Goal: Transaction & Acquisition: Purchase product/service

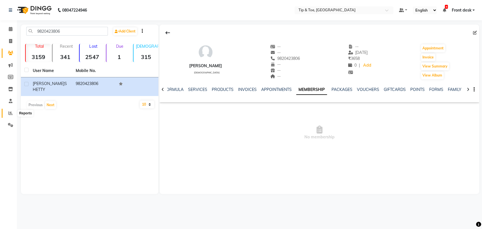
click at [10, 112] on icon at bounding box center [10, 113] width 4 height 4
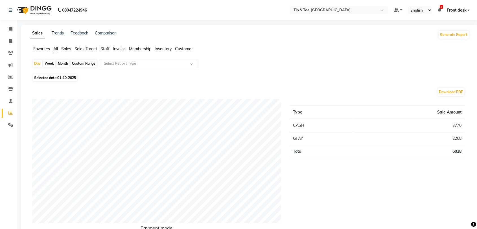
click at [64, 49] on span "Sales" at bounding box center [66, 48] width 10 height 5
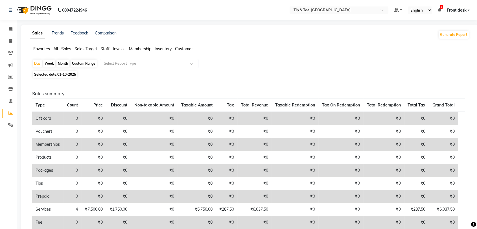
click at [79, 65] on div "Custom Range" at bounding box center [84, 64] width 26 height 8
select select "10"
select select "2025"
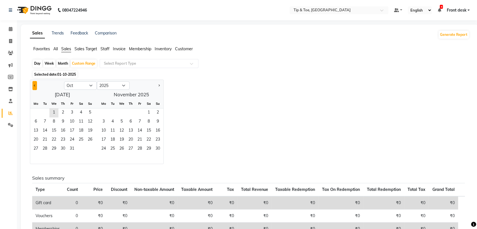
click at [34, 87] on button "Previous month" at bounding box center [34, 85] width 5 height 9
select select "8"
click at [69, 114] on span "1" at bounding box center [72, 112] width 9 height 9
click at [92, 149] on span "31" at bounding box center [90, 149] width 9 height 9
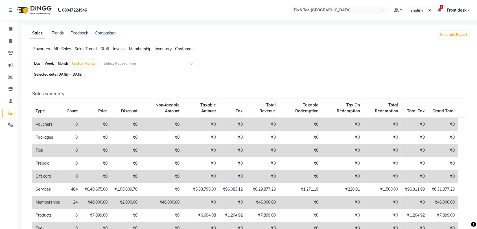
click at [108, 47] on span "Staff" at bounding box center [105, 48] width 9 height 5
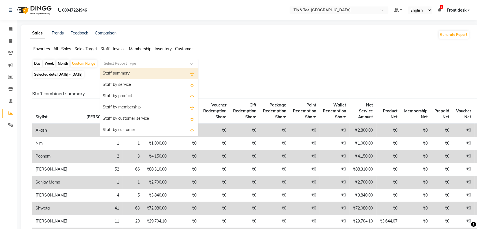
click at [113, 64] on input "text" at bounding box center [143, 64] width 81 height 6
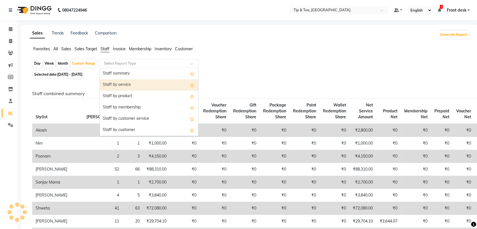
click at [119, 84] on div "Staff by service" at bounding box center [149, 84] width 98 height 11
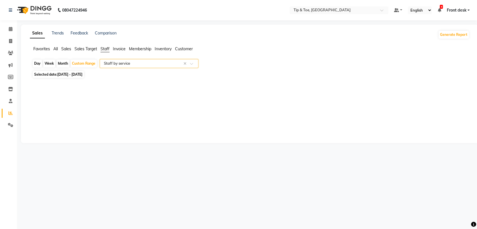
select select "full_report"
select select "csv"
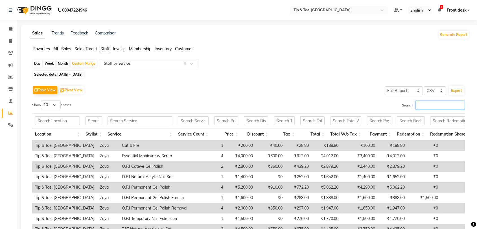
click at [434, 105] on input "Search:" at bounding box center [440, 105] width 49 height 9
click at [143, 121] on input "text" at bounding box center [140, 120] width 65 height 9
drag, startPoint x: 224, startPoint y: 103, endPoint x: 90, endPoint y: 208, distance: 170.5
drag, startPoint x: 90, startPoint y: 208, endPoint x: 361, endPoint y: 66, distance: 306.0
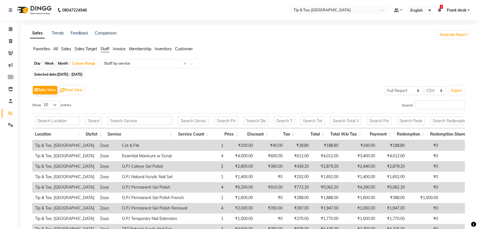
click at [361, 66] on div "Day Week Month Custom Range Select Report Type × Staff by service ×" at bounding box center [249, 64] width 435 height 10
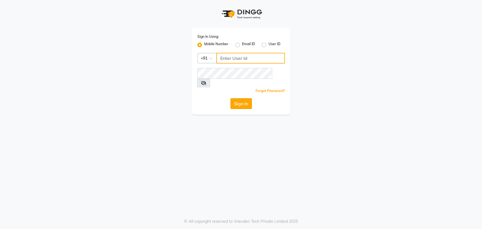
type input "8748874801"
click at [250, 98] on button "Sign In" at bounding box center [240, 103] width 21 height 11
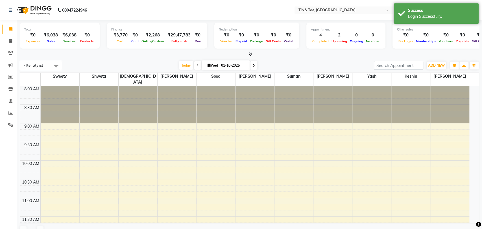
select select "en"
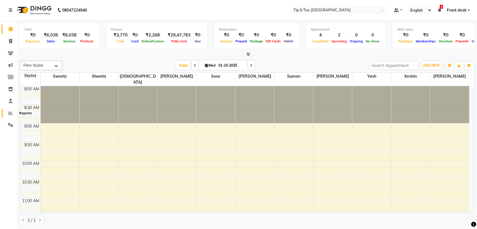
click at [12, 115] on icon at bounding box center [10, 113] width 4 height 4
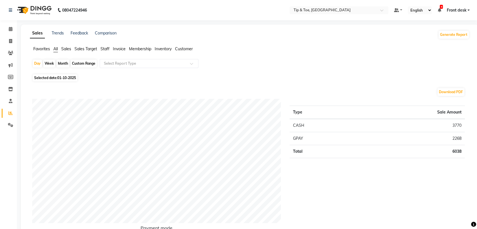
click at [69, 76] on span "01-10-2025" at bounding box center [66, 78] width 19 height 4
select select "10"
select select "2025"
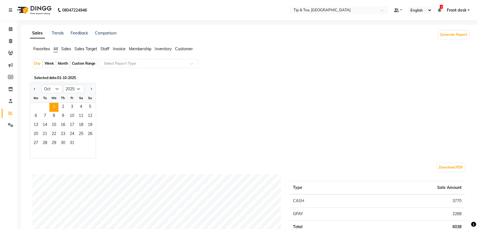
click at [37, 89] on div at bounding box center [35, 88] width 11 height 9
click at [35, 90] on button "Previous month" at bounding box center [34, 88] width 5 height 9
click at [33, 89] on button "Previous month" at bounding box center [34, 88] width 5 height 9
select select "8"
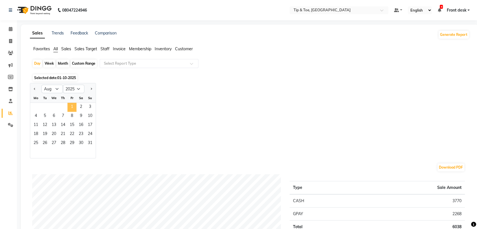
click at [70, 107] on span "1" at bounding box center [72, 107] width 9 height 9
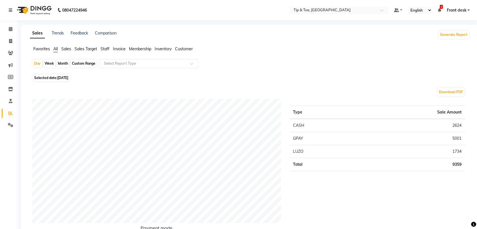
click at [84, 64] on div "Custom Range" at bounding box center [84, 64] width 26 height 8
select select "8"
select select "2025"
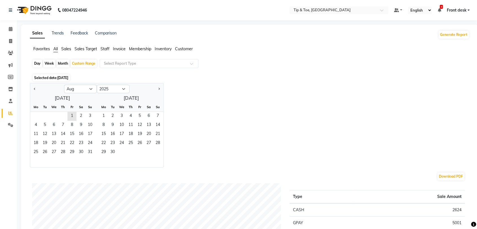
click at [64, 76] on span "01-08-2025" at bounding box center [62, 78] width 11 height 4
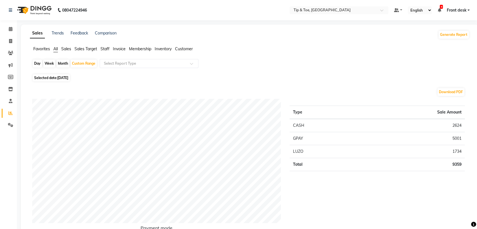
click at [54, 77] on span "Selected date: 01-08-2025" at bounding box center [51, 77] width 37 height 7
select select "8"
select select "2025"
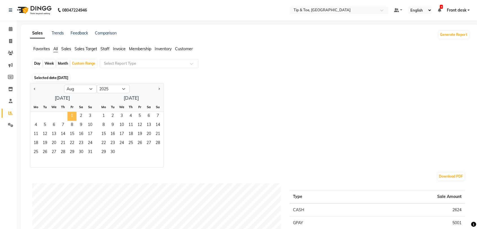
click at [71, 118] on span "1" at bounding box center [72, 116] width 9 height 9
click at [93, 152] on span "31" at bounding box center [90, 152] width 9 height 9
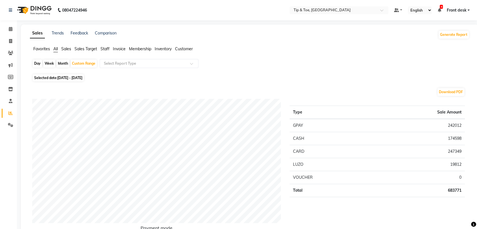
click at [105, 49] on span "Staff" at bounding box center [105, 48] width 9 height 5
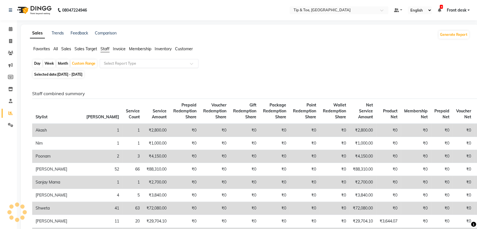
click at [111, 65] on input "text" at bounding box center [143, 64] width 81 height 6
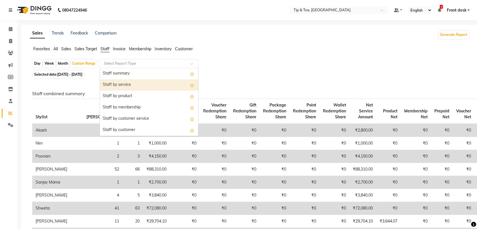
click at [112, 83] on div "Staff by service" at bounding box center [149, 84] width 98 height 11
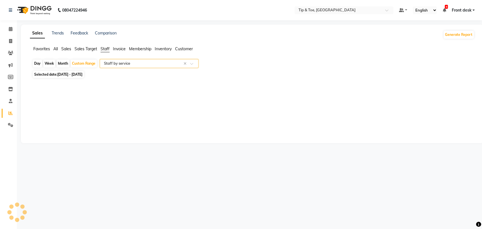
select select "full_report"
select select "csv"
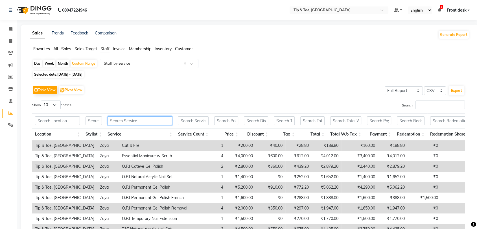
drag, startPoint x: 138, startPoint y: 117, endPoint x: 134, endPoint y: 118, distance: 3.2
click at [137, 118] on input "text" at bounding box center [140, 120] width 65 height 9
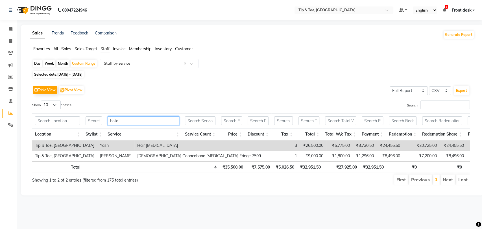
click at [116, 117] on input "boto" at bounding box center [143, 120] width 71 height 9
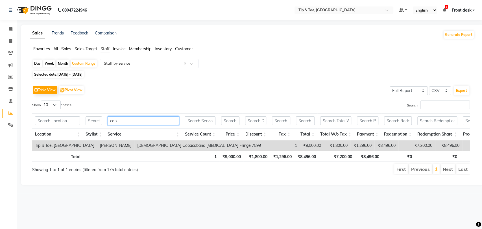
type input "cop"
click at [61, 75] on span "01-08-2025 - 31-08-2025" at bounding box center [69, 74] width 25 height 4
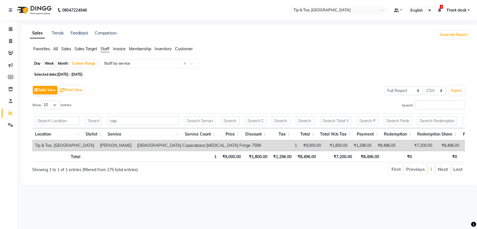
select select "8"
select select "2025"
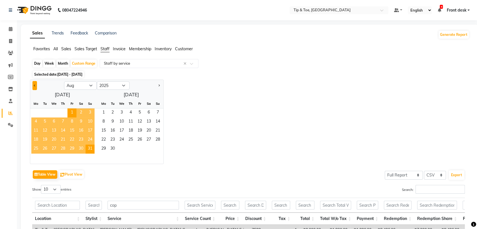
click at [34, 87] on button "Previous month" at bounding box center [34, 85] width 5 height 9
select select "7"
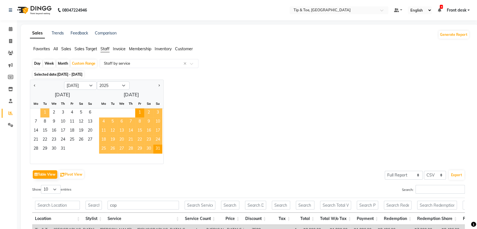
click at [44, 112] on span "1" at bounding box center [44, 112] width 9 height 9
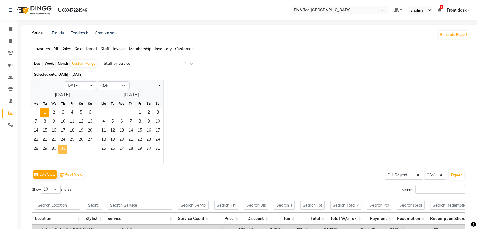
click at [63, 150] on span "31" at bounding box center [62, 149] width 9 height 9
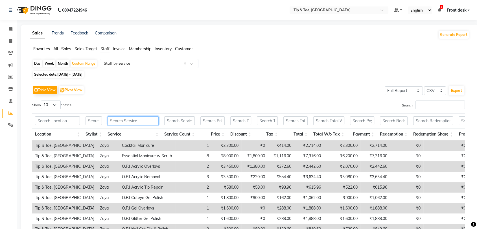
click at [123, 119] on input "text" at bounding box center [133, 120] width 51 height 9
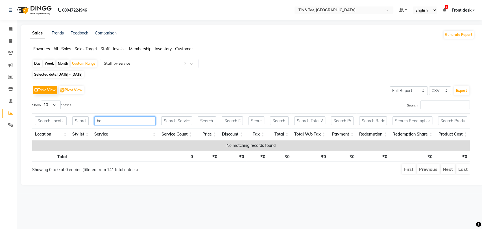
type input "b"
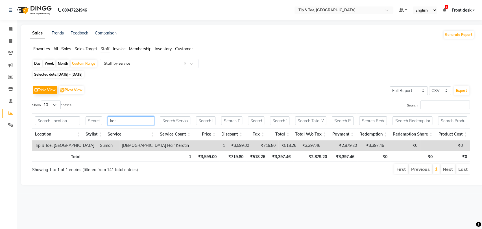
type input "ker"
click at [135, 131] on th "Service" at bounding box center [131, 134] width 52 height 12
click at [13, 44] on link "Invoice" at bounding box center [9, 41] width 14 height 9
select select "service"
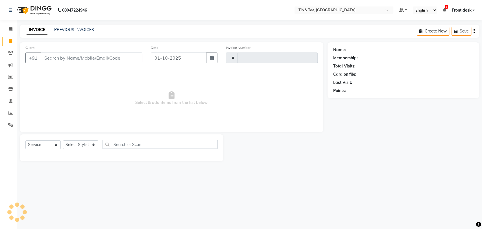
type input "1214"
select select "5942"
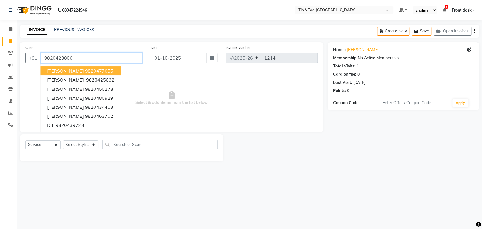
click at [89, 58] on input "9820423806" at bounding box center [92, 58] width 102 height 11
click at [72, 54] on input "9820423806" at bounding box center [92, 58] width 102 height 11
click at [170, 97] on icon at bounding box center [172, 95] width 6 height 8
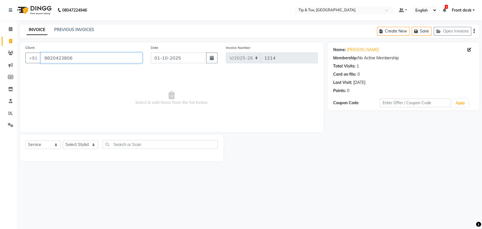
click at [56, 54] on input "9820423806" at bounding box center [92, 58] width 102 height 11
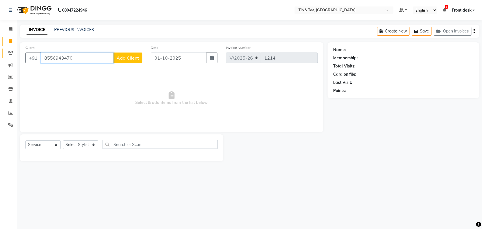
type input "8556943470"
click at [8, 52] on icon at bounding box center [10, 53] width 5 height 4
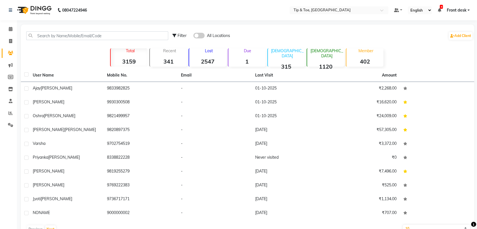
click at [90, 30] on div "Filter All Locations Add Client" at bounding box center [247, 36] width 451 height 18
click at [86, 38] on input "text" at bounding box center [97, 35] width 142 height 9
paste input "9820423806"
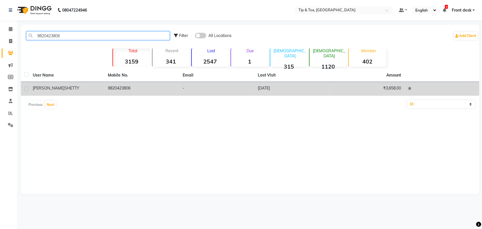
type input "9820423806"
click at [138, 91] on td "9820423806" at bounding box center [142, 89] width 75 height 14
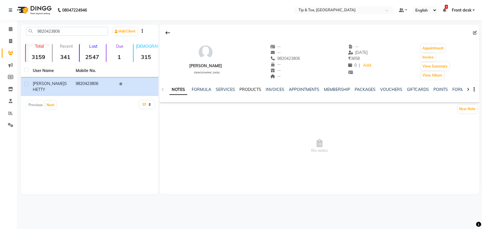
click at [246, 92] on link "PRODUCTS" at bounding box center [251, 89] width 22 height 5
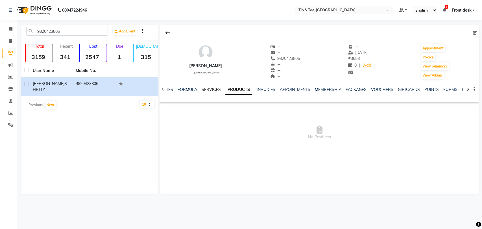
click at [202, 91] on link "SERVICES" at bounding box center [211, 89] width 19 height 5
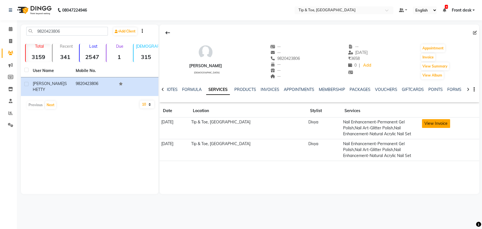
click at [432, 123] on button "View Invoice" at bounding box center [436, 123] width 28 height 9
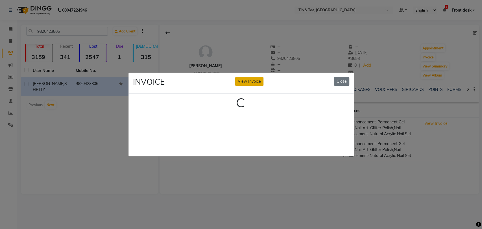
click at [253, 78] on button "View Invoice" at bounding box center [249, 81] width 28 height 9
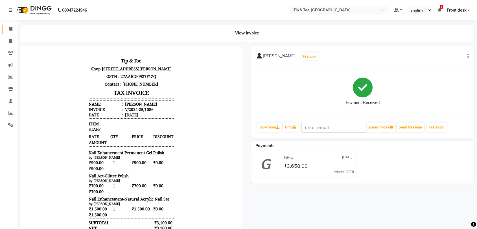
click at [12, 32] on link "Calendar" at bounding box center [9, 29] width 14 height 9
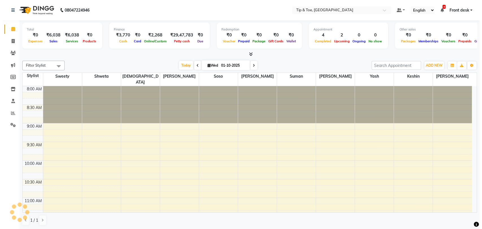
scroll to position [297, 0]
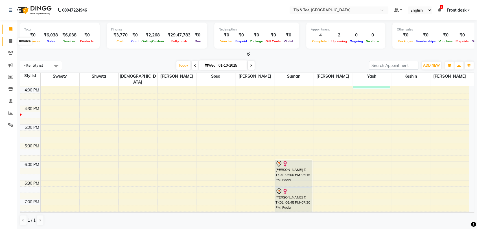
click at [10, 44] on span at bounding box center [11, 41] width 10 height 6
select select "service"
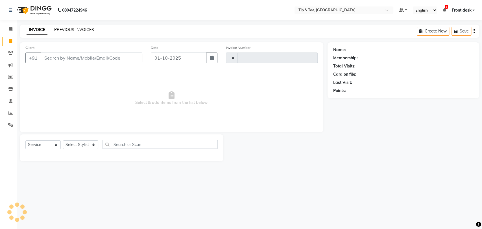
click at [73, 28] on link "PREVIOUS INVOICES" at bounding box center [74, 29] width 40 height 5
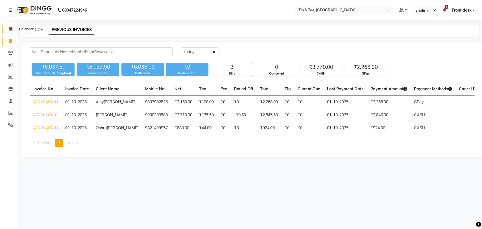
click at [10, 29] on icon at bounding box center [11, 29] width 4 height 4
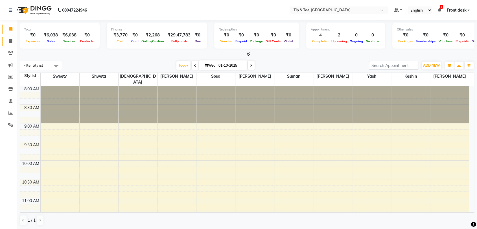
click at [10, 45] on link "Invoice" at bounding box center [9, 41] width 14 height 9
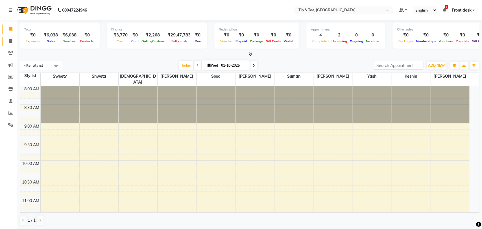
select select "5942"
select select "service"
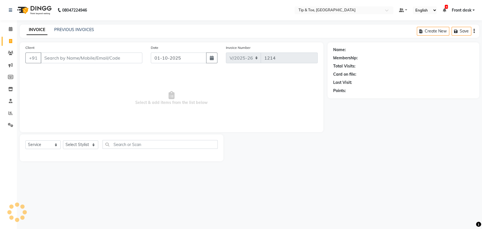
click at [86, 57] on input "Client" at bounding box center [92, 58] width 102 height 11
type input "9820423806"
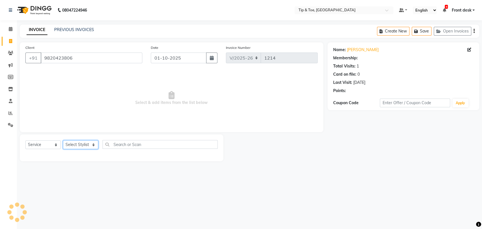
click at [81, 145] on select "Select Stylist [PERSON_NAME] Front desk [PERSON_NAME] [PERSON_NAME] [PERSON_NAM…" at bounding box center [80, 144] width 35 height 9
select select "92075"
click at [63, 140] on select "Select Stylist [PERSON_NAME] Front desk [PERSON_NAME] [PERSON_NAME] [PERSON_NAM…" at bounding box center [80, 144] width 35 height 9
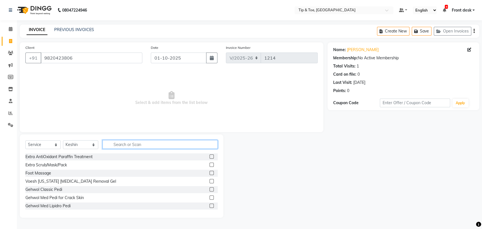
click at [126, 146] on input "text" at bounding box center [160, 144] width 115 height 9
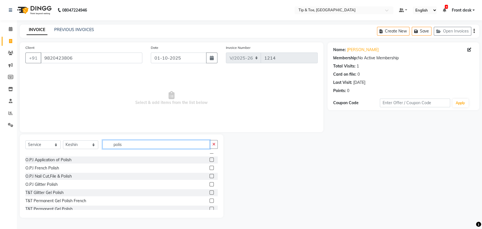
scroll to position [63, 0]
type input "polis"
click at [210, 208] on label at bounding box center [212, 208] width 4 height 4
click at [210, 208] on input "checkbox" at bounding box center [212, 209] width 4 height 4
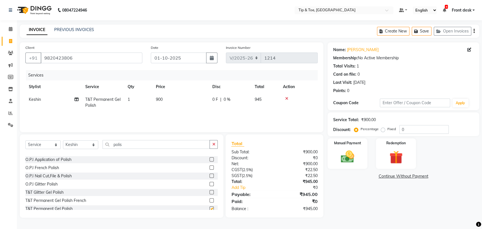
checkbox input "false"
click at [75, 145] on select "Select Stylist [PERSON_NAME] Front desk [PERSON_NAME] [PERSON_NAME] [PERSON_NAM…" at bounding box center [80, 144] width 35 height 9
select select "87938"
click at [63, 140] on select "Select Stylist [PERSON_NAME] Front desk [PERSON_NAME] [PERSON_NAME] [PERSON_NAM…" at bounding box center [80, 144] width 35 height 9
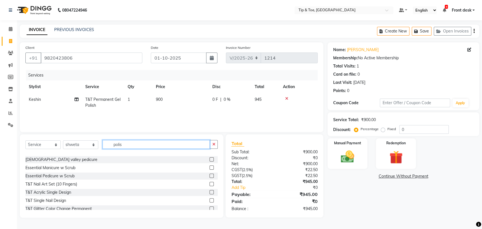
click at [121, 147] on input "polis" at bounding box center [156, 144] width 107 height 9
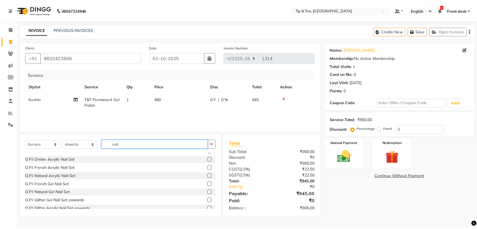
scroll to position [0, 0]
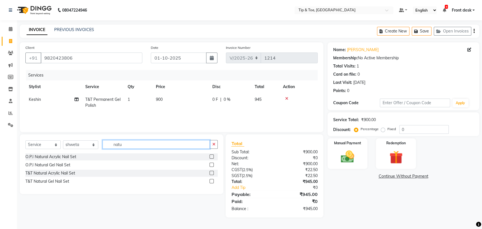
type input "natu"
click at [211, 180] on label at bounding box center [212, 181] width 4 height 4
click at [211, 180] on input "checkbox" at bounding box center [212, 182] width 4 height 4
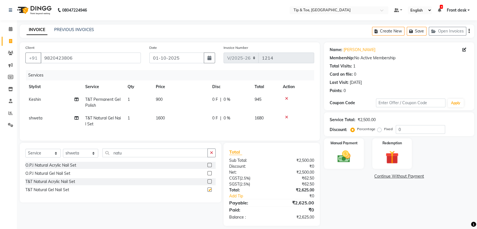
checkbox input "false"
click at [118, 162] on div "Select Service Product Membership Package Voucher Prepaid Gift Card Select Styl…" at bounding box center [120, 155] width 190 height 13
click at [120, 155] on input "natu" at bounding box center [155, 153] width 105 height 9
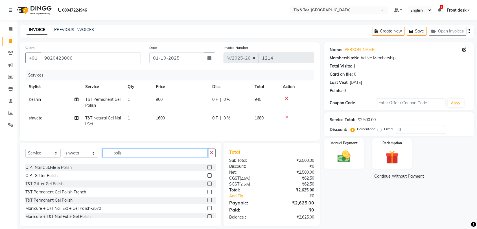
scroll to position [94, 0]
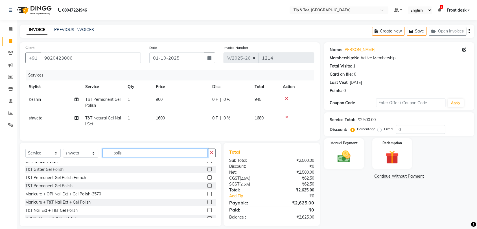
type input "polis"
click at [208, 188] on label at bounding box center [210, 186] width 4 height 4
click at [208, 188] on input "checkbox" at bounding box center [210, 186] width 4 height 4
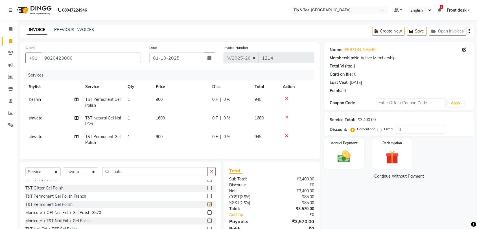
checkbox input "false"
click at [73, 176] on select "Select Stylist [PERSON_NAME] Front desk [PERSON_NAME] [PERSON_NAME] [PERSON_NAM…" at bounding box center [80, 172] width 35 height 9
select select "83790"
click at [63, 172] on select "Select Stylist [PERSON_NAME] Front desk [PERSON_NAME] [PERSON_NAME] [PERSON_NAM…" at bounding box center [80, 172] width 35 height 9
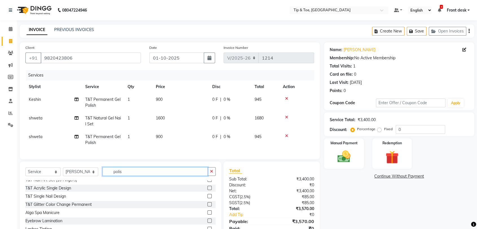
click at [117, 176] on input "polis" at bounding box center [155, 171] width 105 height 9
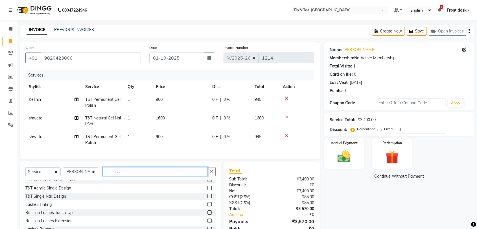
scroll to position [0, 0]
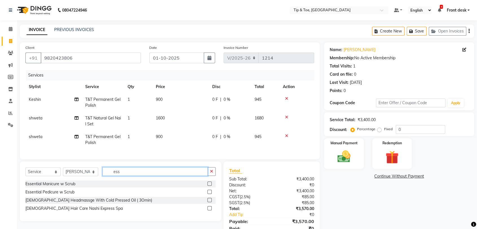
type input "ess"
click at [209, 194] on label at bounding box center [210, 192] width 4 height 4
click at [209, 194] on input "checkbox" at bounding box center [210, 192] width 4 height 4
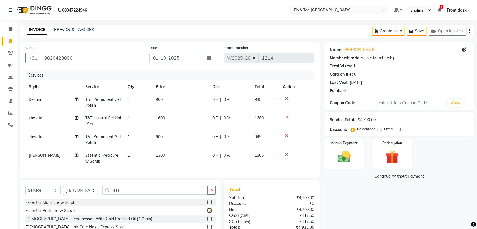
checkbox input "false"
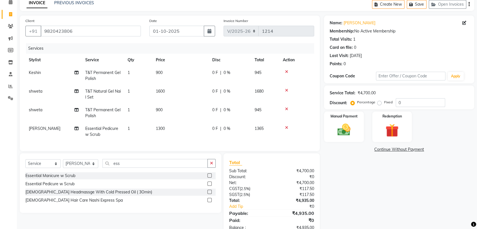
scroll to position [47, 0]
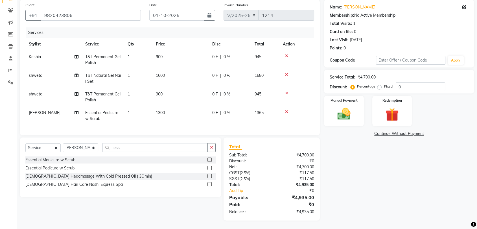
click at [227, 110] on span "0 %" at bounding box center [227, 113] width 7 height 6
select select "83790"
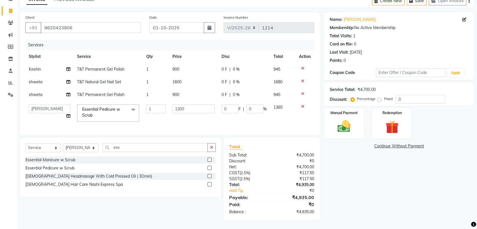
scroll to position [35, 0]
click at [247, 105] on input "0" at bounding box center [255, 109] width 17 height 9
type input "30"
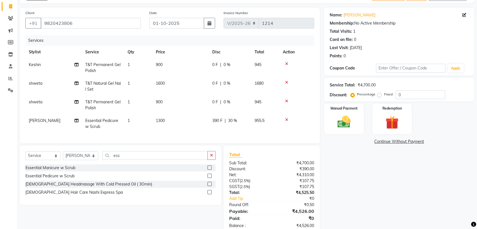
click at [252, 92] on tbody "Keshin T&T Permanent Gel Polish 1 900 0 F | 0 % 945 shweta T&T Natural Gel Nail…" at bounding box center [169, 95] width 289 height 75
click at [230, 104] on div "0 F | 0 %" at bounding box center [230, 102] width 36 height 6
select select "87938"
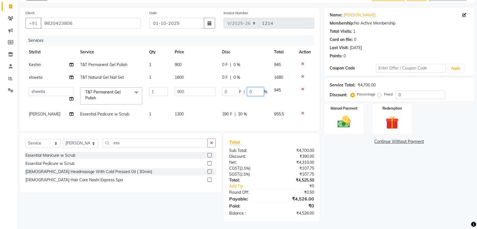
click at [247, 92] on input "0" at bounding box center [255, 91] width 17 height 9
type input "30"
click at [246, 78] on td "0 F | 0 %" at bounding box center [245, 77] width 52 height 13
select select "87938"
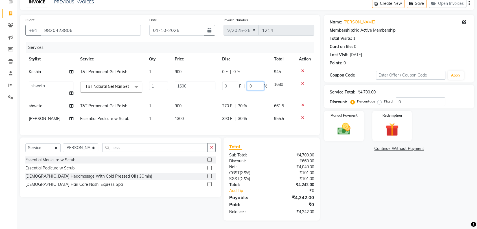
click at [248, 82] on input "0" at bounding box center [255, 86] width 17 height 9
type input "30"
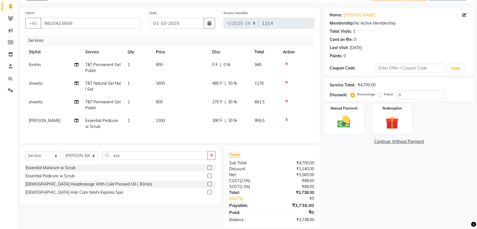
click at [251, 67] on td "0 F | 0 %" at bounding box center [230, 67] width 42 height 19
select select "92075"
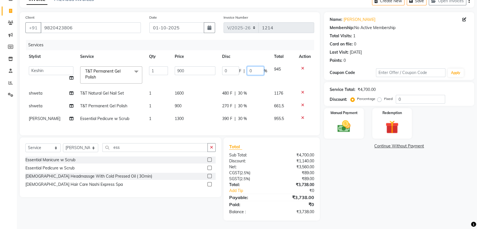
click at [251, 66] on input "0" at bounding box center [255, 70] width 17 height 9
click at [248, 66] on input "0" at bounding box center [255, 70] width 17 height 9
type input "30"
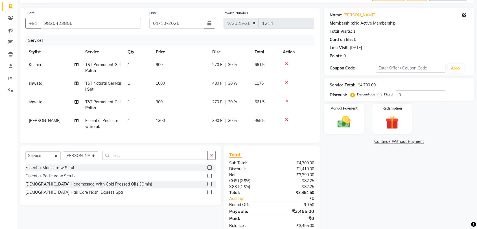
drag, startPoint x: 248, startPoint y: 79, endPoint x: 256, endPoint y: 82, distance: 8.1
click at [248, 80] on tbody "Keshin T&T Permanent Gel Polish 1 900 270 F | 30 % 661.5 shweta T&T Natural Gel…" at bounding box center [169, 95] width 289 height 75
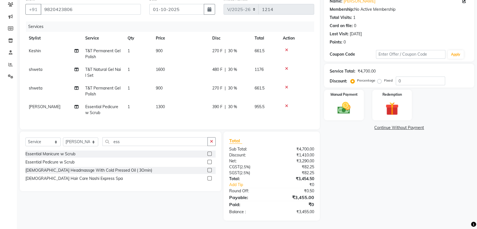
scroll to position [53, 0]
click at [40, 141] on select "Select Service Product Membership Package Voucher Prepaid Gift Card" at bounding box center [42, 142] width 35 height 9
select select "membership"
click at [25, 138] on select "Select Service Product Membership Package Voucher Prepaid Gift Card" at bounding box center [42, 142] width 35 height 9
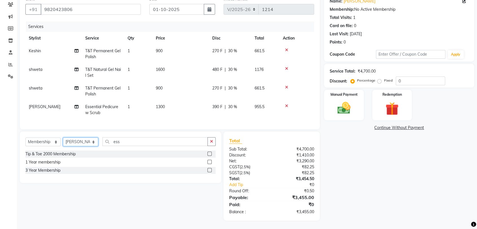
click at [75, 141] on select "Select Stylist [PERSON_NAME] Front desk [PERSON_NAME] [PERSON_NAME] [PERSON_NAM…" at bounding box center [80, 142] width 35 height 9
select select "66996"
click at [63, 138] on select "Select Stylist [PERSON_NAME] Front desk [PERSON_NAME] [PERSON_NAME] [PERSON_NAM…" at bounding box center [80, 142] width 35 height 9
click at [209, 153] on label at bounding box center [210, 154] width 4 height 4
click at [209, 153] on input "checkbox" at bounding box center [210, 154] width 4 height 4
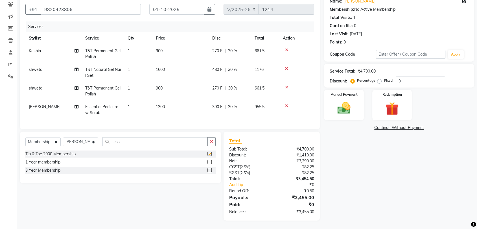
select select "select"
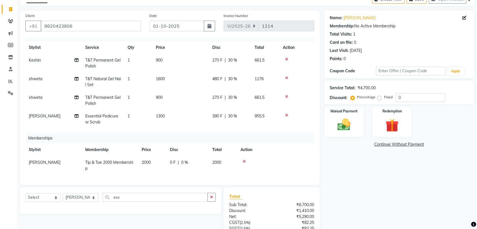
scroll to position [0, 0]
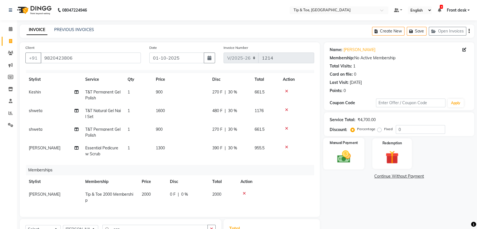
click at [340, 156] on img at bounding box center [344, 157] width 22 height 16
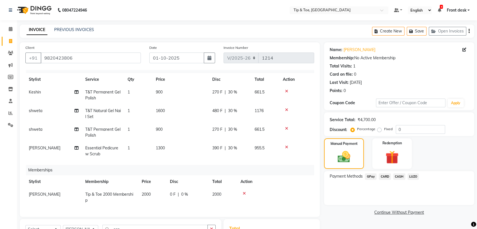
click at [371, 179] on span "GPay" at bounding box center [371, 176] width 12 height 6
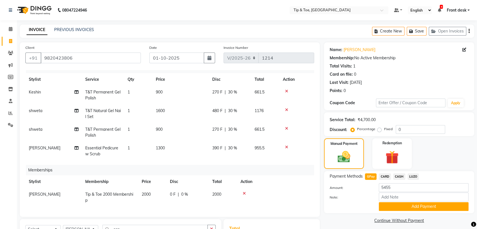
scroll to position [87, 0]
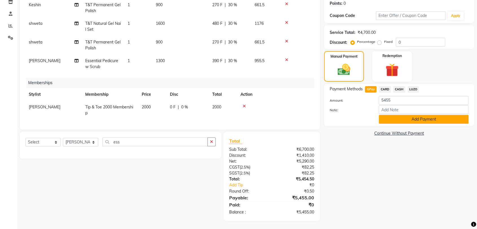
click at [411, 119] on button "Add Payment" at bounding box center [424, 119] width 90 height 9
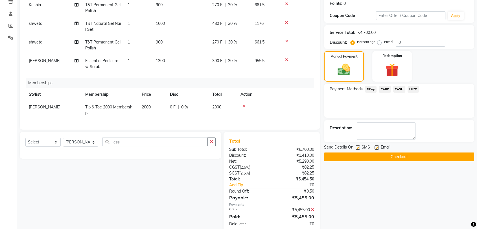
click at [378, 158] on button "Checkout" at bounding box center [399, 157] width 150 height 9
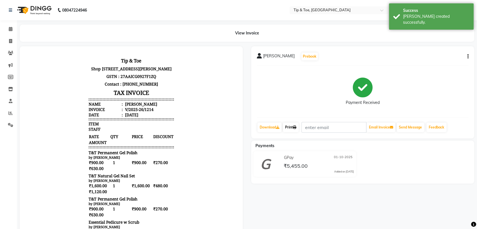
click at [289, 128] on link "Print" at bounding box center [291, 128] width 16 height 10
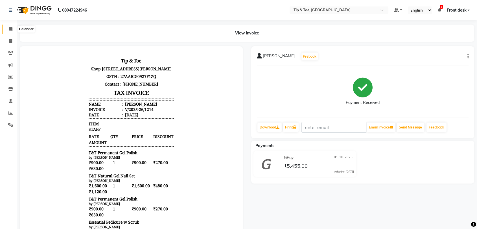
click at [10, 30] on icon at bounding box center [11, 29] width 4 height 4
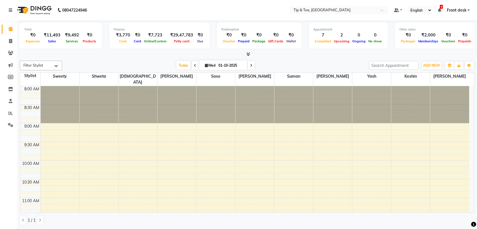
click at [254, 68] on div "Today Wed 01-10-2025" at bounding box center [215, 65] width 79 height 8
click at [251, 66] on icon at bounding box center [251, 65] width 2 height 3
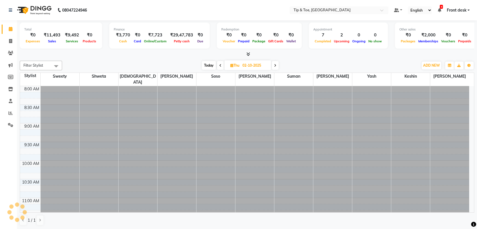
scroll to position [334, 0]
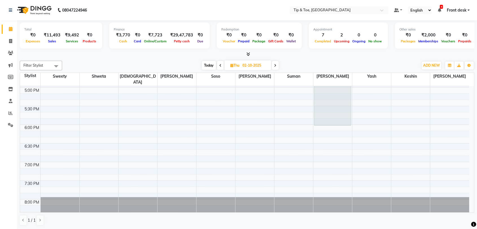
click at [279, 65] on div "Today Thu 02-10-2025" at bounding box center [240, 65] width 78 height 8
click at [277, 66] on span at bounding box center [275, 65] width 7 height 9
type input "03-10-2025"
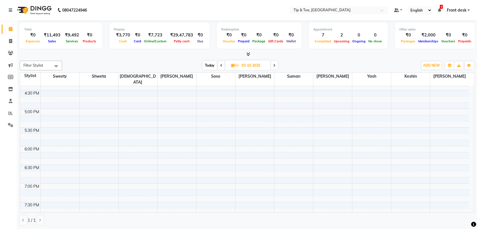
scroll to position [240, 0]
click at [314, 62] on div "Today Fri 03-10-2025" at bounding box center [240, 65] width 351 height 8
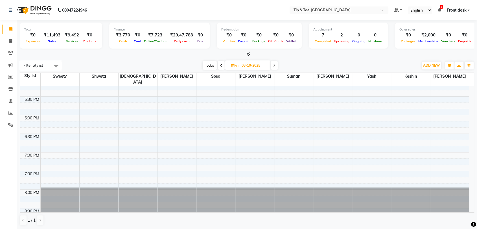
scroll to position [349, 0]
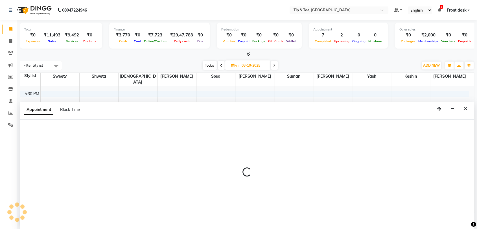
scroll to position [0, 0]
select select "87938"
select select "1185"
select select "tentative"
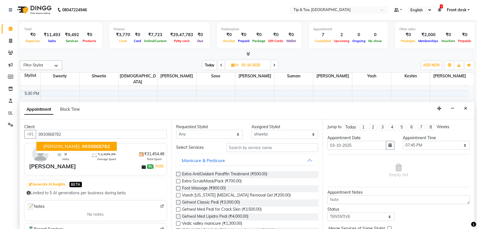
click at [82, 149] on span "9930868782" at bounding box center [96, 147] width 28 height 6
type input "9930868782"
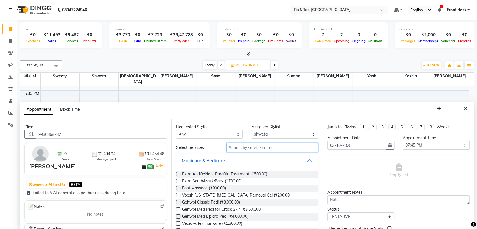
click at [249, 147] on input "text" at bounding box center [273, 147] width 92 height 9
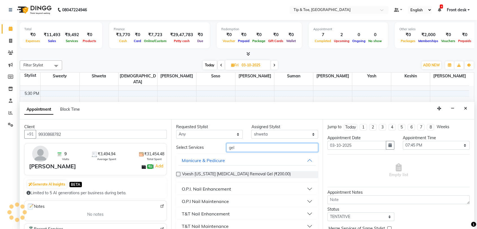
scroll to position [20, 0]
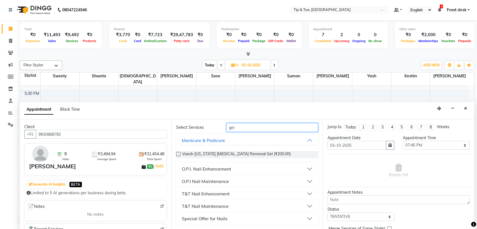
type input "gel"
click at [303, 193] on button "T&T Nail Enhancement" at bounding box center [248, 194] width 138 height 10
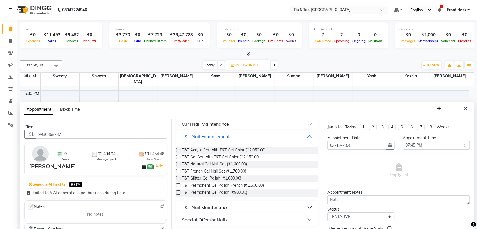
scroll to position [79, 0]
click at [178, 190] on label at bounding box center [178, 191] width 4 height 4
click at [178, 190] on input "checkbox" at bounding box center [178, 192] width 4 height 4
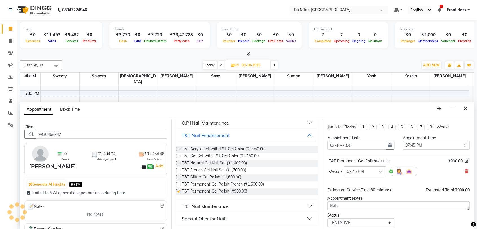
checkbox input "false"
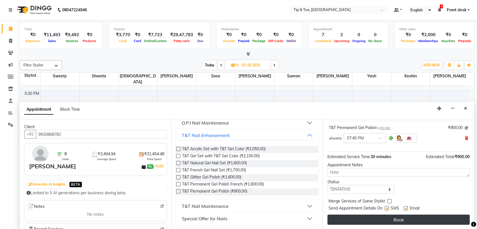
click at [383, 219] on button "Book" at bounding box center [399, 220] width 142 height 10
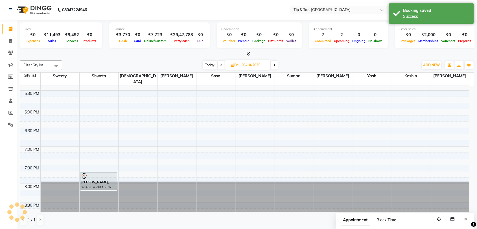
scroll to position [0, 0]
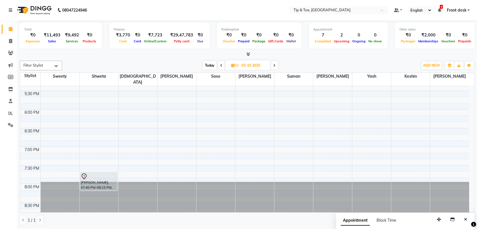
click at [208, 66] on span "Today" at bounding box center [210, 65] width 14 height 9
type input "01-10-2025"
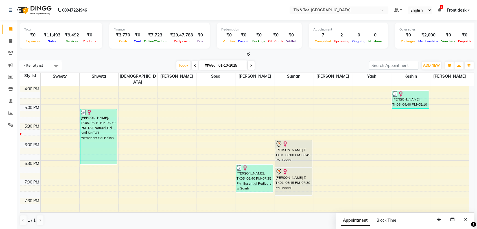
scroll to position [303, 0]
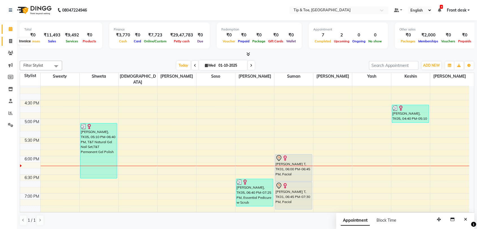
click at [14, 42] on span at bounding box center [11, 41] width 10 height 6
select select "service"
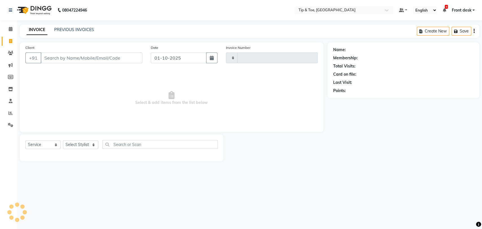
type input "1215"
select select "5942"
click at [79, 144] on select "Select Stylist" at bounding box center [80, 144] width 35 height 9
click at [75, 142] on select "Select Stylist" at bounding box center [80, 144] width 35 height 9
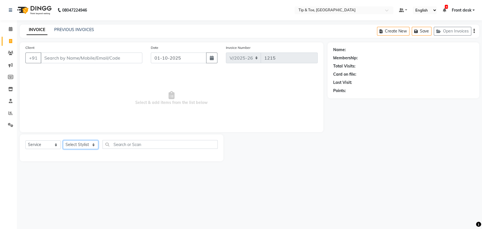
select select "87938"
click at [63, 140] on select "Select Stylist [PERSON_NAME] Front desk [PERSON_NAME] [PERSON_NAME] [PERSON_NAM…" at bounding box center [80, 144] width 35 height 9
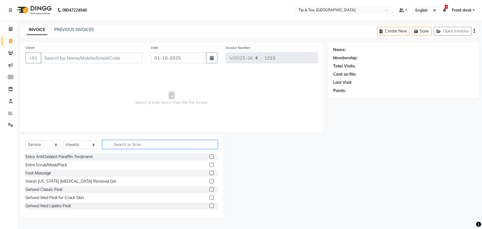
click at [122, 141] on input "text" at bounding box center [160, 144] width 115 height 9
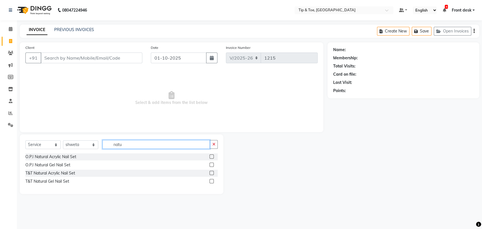
type input "natu"
click at [213, 181] on label at bounding box center [212, 181] width 4 height 4
click at [213, 181] on input "checkbox" at bounding box center [212, 182] width 4 height 4
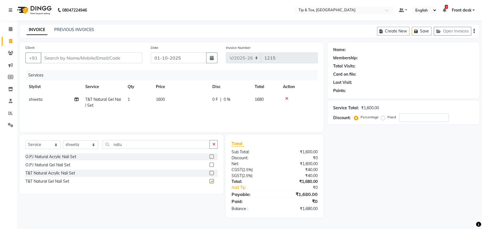
checkbox input "false"
click at [124, 144] on input "natu" at bounding box center [156, 144] width 107 height 9
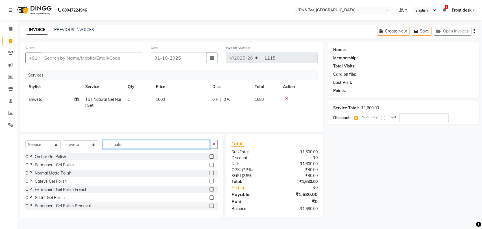
type input "polis"
click at [210, 188] on label at bounding box center [212, 189] width 4 height 4
click at [210, 188] on input "checkbox" at bounding box center [212, 190] width 4 height 4
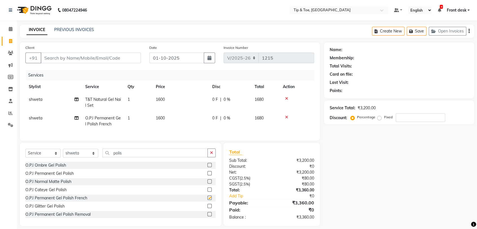
checkbox input "false"
click at [114, 157] on input "polis" at bounding box center [155, 153] width 105 height 9
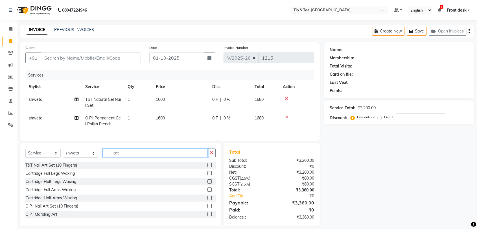
type input "art"
click at [208, 169] on div at bounding box center [212, 165] width 8 height 7
click at [208, 167] on label at bounding box center [210, 165] width 4 height 4
click at [208, 167] on input "checkbox" at bounding box center [210, 166] width 4 height 4
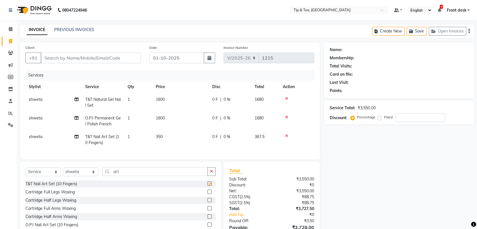
checkbox input "false"
click at [157, 135] on span "350" at bounding box center [159, 136] width 7 height 5
select select "87938"
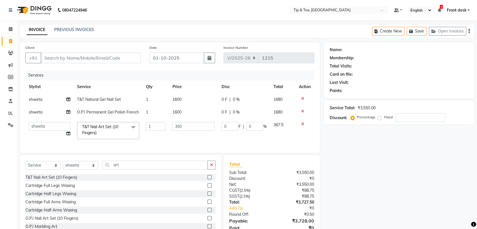
click at [158, 135] on td "1" at bounding box center [156, 131] width 26 height 24
click at [179, 124] on input "350" at bounding box center [193, 126] width 42 height 9
click at [179, 125] on input "350" at bounding box center [193, 126] width 42 height 9
type input "1000"
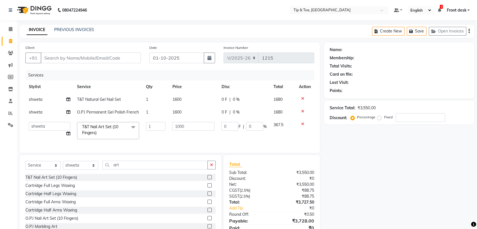
click at [183, 135] on td "1000" at bounding box center [193, 131] width 49 height 24
select select "87938"
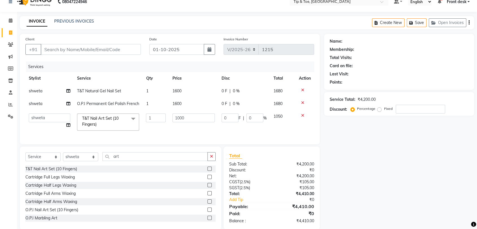
scroll to position [22, 0]
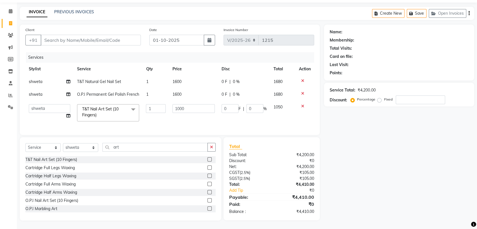
click at [80, 153] on div "Select Service Product Membership Package Voucher Prepaid Gift Card Select Styl…" at bounding box center [120, 149] width 190 height 13
click at [77, 149] on select "Select Stylist [PERSON_NAME] Front desk [PERSON_NAME] [PERSON_NAME] [PERSON_NAM…" at bounding box center [80, 147] width 35 height 9
select select "83790"
click at [63, 143] on select "Select Stylist [PERSON_NAME] Front desk [PERSON_NAME] [PERSON_NAME] [PERSON_NAM…" at bounding box center [80, 147] width 35 height 9
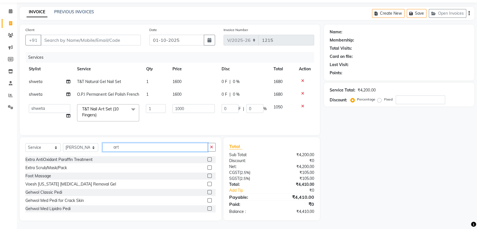
click at [115, 147] on input "art" at bounding box center [155, 147] width 105 height 9
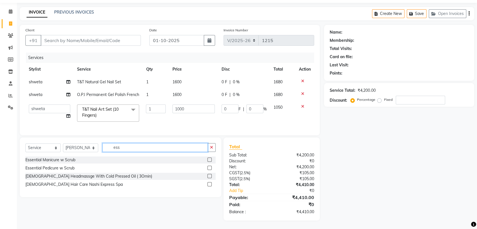
type input "ess"
click at [210, 168] on label at bounding box center [210, 168] width 4 height 4
click at [210, 168] on input "checkbox" at bounding box center [210, 168] width 4 height 4
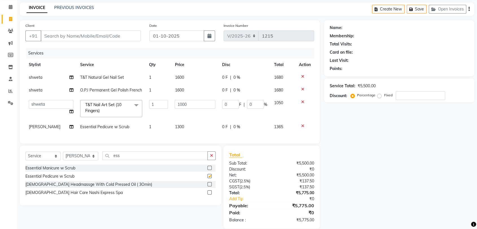
checkbox input "false"
click at [75, 160] on select "Select Stylist [PERSON_NAME] Front desk [PERSON_NAME] [PERSON_NAME] [PERSON_NAM…" at bounding box center [80, 156] width 35 height 9
select select "92858"
click at [63, 156] on select "Select Stylist [PERSON_NAME] Front desk [PERSON_NAME] [PERSON_NAME] [PERSON_NAM…" at bounding box center [80, 156] width 35 height 9
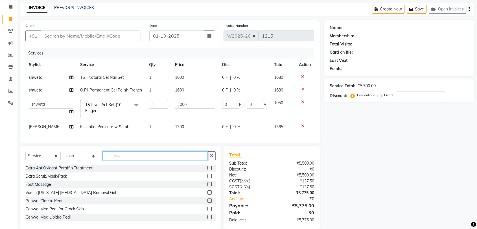
click at [116, 160] on input "ess" at bounding box center [155, 155] width 105 height 9
type input "ess"
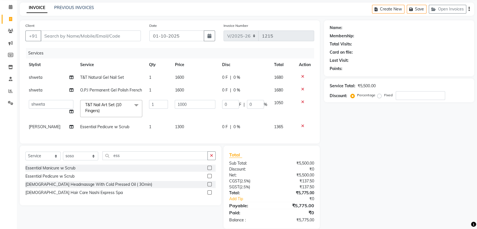
click at [210, 178] on label at bounding box center [210, 176] width 4 height 4
click at [210, 178] on input "checkbox" at bounding box center [210, 177] width 4 height 4
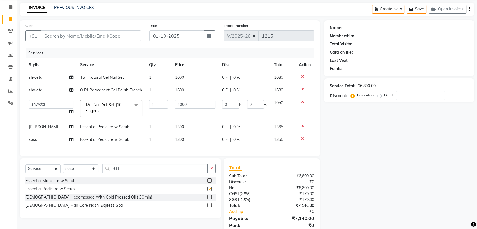
checkbox input "false"
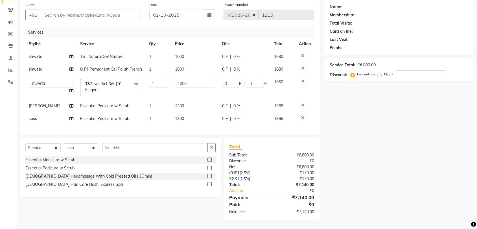
click at [378, 123] on div "Name: Membership: Total Visits: Card on file: Last Visit: Points: Service Total…" at bounding box center [401, 109] width 155 height 221
click at [238, 112] on td "0 F | 0 %" at bounding box center [245, 118] width 52 height 13
select select "92858"
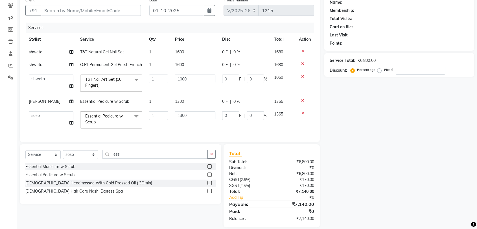
click at [247, 53] on div "0 F | 0 %" at bounding box center [244, 52] width 45 height 6
select select "87938"
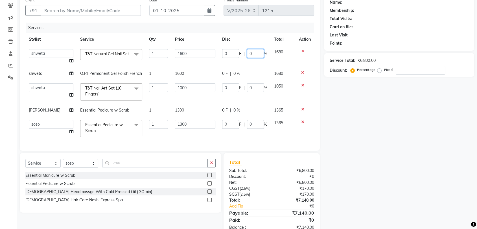
click at [247, 52] on input "0" at bounding box center [255, 53] width 17 height 9
type input "30"
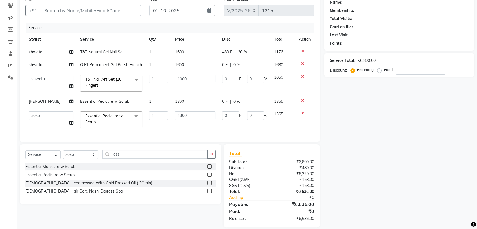
drag, startPoint x: 266, startPoint y: 79, endPoint x: 250, endPoint y: 73, distance: 17.2
click at [265, 79] on tbody "shweta T&T Natural Gel Nail Set 1 1600 480 F | 30 % 1176 shweta O.P.I Permanent…" at bounding box center [169, 89] width 289 height 86
click at [241, 66] on div "0 F | 0 %" at bounding box center [244, 65] width 45 height 6
select select "87938"
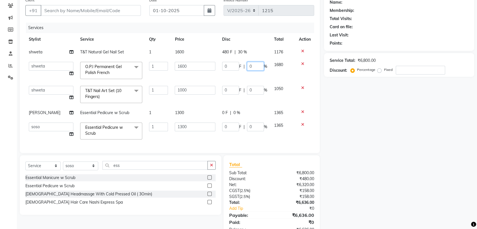
click at [247, 67] on input "0" at bounding box center [255, 66] width 17 height 9
type input "30"
click at [252, 92] on td "0 F | 0 %" at bounding box center [245, 94] width 52 height 24
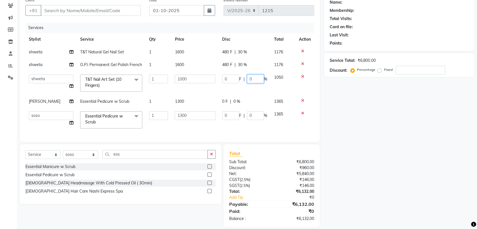
click at [247, 81] on input "0" at bounding box center [255, 79] width 17 height 9
type input "30"
click at [254, 95] on td "0 F | 0 %" at bounding box center [245, 101] width 52 height 13
select select "83790"
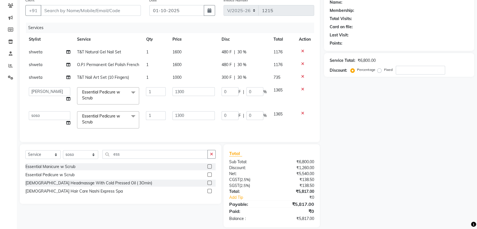
scroll to position [59, 0]
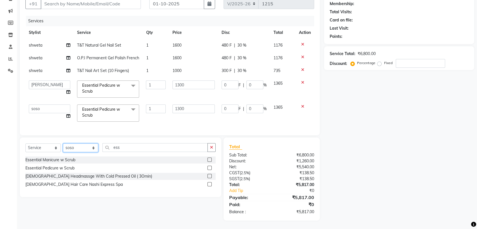
click at [77, 151] on select "Select Stylist [PERSON_NAME] Front desk [PERSON_NAME] [PERSON_NAME] [PERSON_NAM…" at bounding box center [80, 147] width 35 height 9
click at [44, 149] on select "Select Service Product Membership Package Voucher Prepaid Gift Card" at bounding box center [42, 147] width 35 height 9
select select "membership"
click at [25, 143] on select "Select Service Product Membership Package Voucher Prepaid Gift Card" at bounding box center [42, 147] width 35 height 9
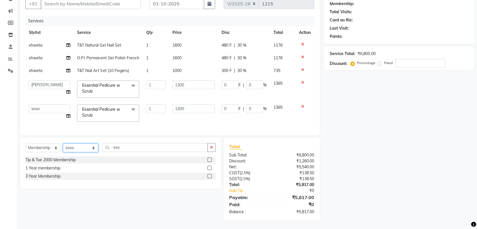
click at [74, 150] on select "Select Stylist [PERSON_NAME] Front desk [PERSON_NAME] [PERSON_NAME] [PERSON_NAM…" at bounding box center [80, 147] width 35 height 9
select select "66996"
click at [63, 143] on select "Select Stylist [PERSON_NAME] Front desk [PERSON_NAME] [PERSON_NAME] [PERSON_NAM…" at bounding box center [80, 147] width 35 height 9
click at [208, 158] on label at bounding box center [210, 160] width 4 height 4
click at [208, 158] on input "checkbox" at bounding box center [210, 160] width 4 height 4
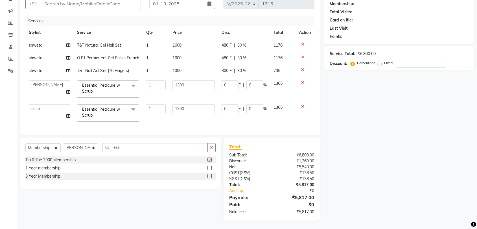
select select "select"
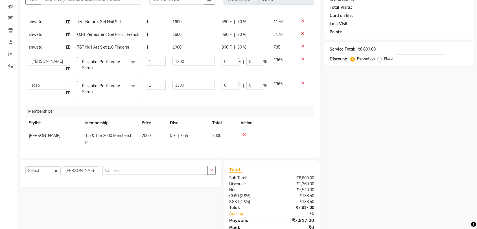
scroll to position [81, 0]
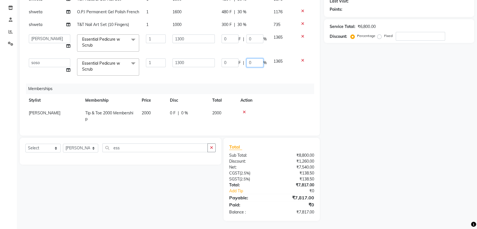
click at [247, 58] on input "0" at bounding box center [255, 62] width 17 height 9
click at [249, 58] on input "30" at bounding box center [255, 62] width 17 height 9
type input "20"
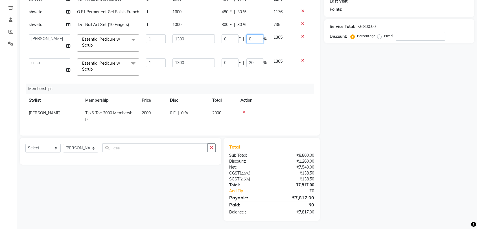
scroll to position [12, 0]
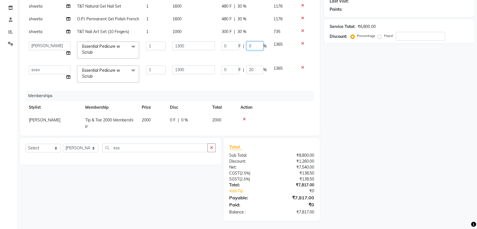
click at [247, 35] on tbody "shweta T&T Natural Gel Nail Set 1 1600 480 F | 30 % 1176 shweta O.P.I Permanent…" at bounding box center [169, 43] width 289 height 86
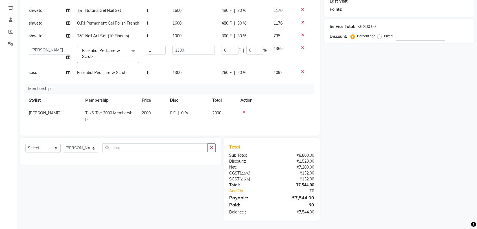
click at [247, 35] on tbody "shweta T&T Natural Gel Nail Set 1 1600 480 F | 30 % 1176 shweta O.P.I Permanent…" at bounding box center [169, 41] width 289 height 75
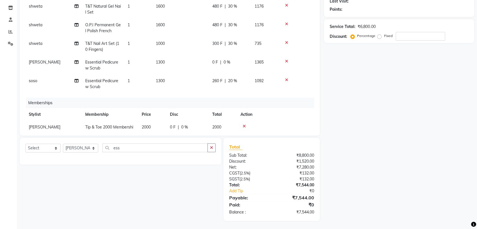
click at [235, 64] on div "0 F | 0 %" at bounding box center [230, 62] width 36 height 6
select select "83790"
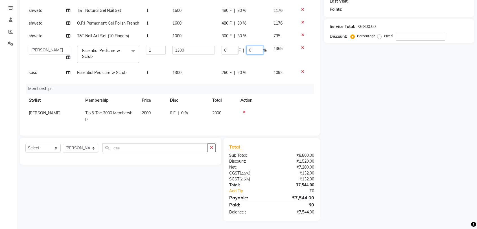
click at [247, 48] on input "0" at bounding box center [255, 50] width 17 height 9
type input "20"
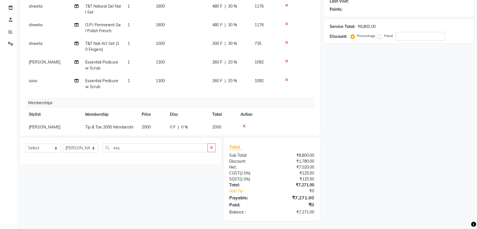
click at [245, 56] on td "260 F | 20 %" at bounding box center [230, 65] width 42 height 19
select select "83790"
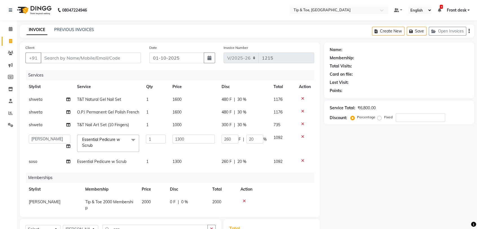
scroll to position [81, 0]
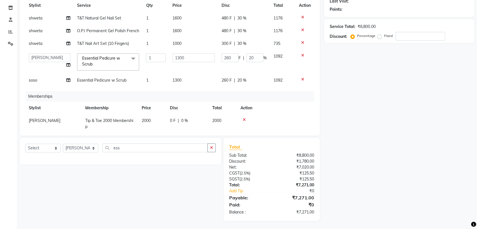
click at [191, 118] on div "0 F | 0 %" at bounding box center [188, 121] width 36 height 6
select select "66996"
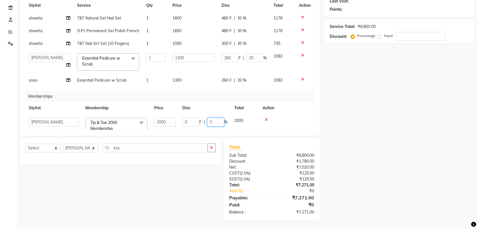
click at [215, 121] on input "0" at bounding box center [215, 122] width 17 height 9
type input "100"
click at [201, 172] on div "Select Service Product Package Voucher Prepaid Gift Card Select Stylist Altamas…" at bounding box center [119, 179] width 206 height 83
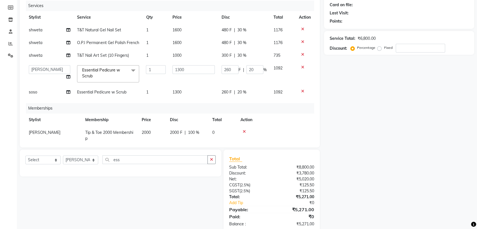
scroll to position [19, 0]
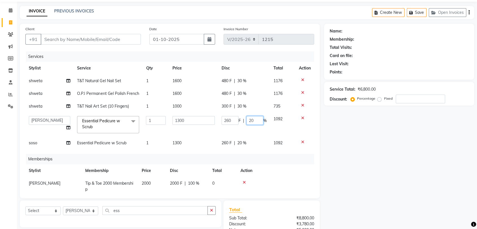
click at [253, 121] on input "20" at bounding box center [255, 120] width 17 height 9
type input "2"
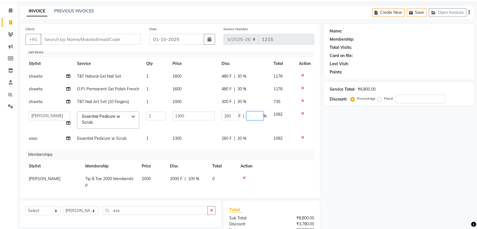
scroll to position [12, 0]
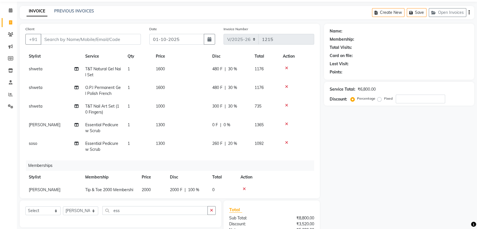
click at [235, 132] on tbody "shweta T&T Natural Gel Nail Set 1 1600 480 F | 30 % 1176 shweta O.P.I Permanent…" at bounding box center [169, 109] width 289 height 93
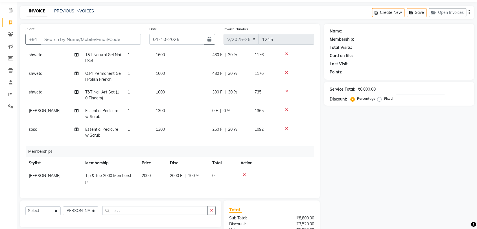
scroll to position [81, 0]
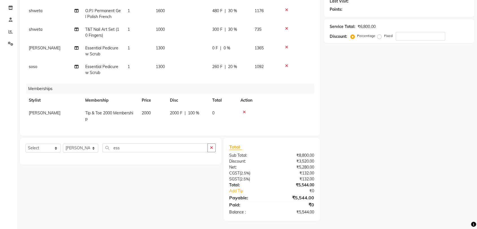
click at [232, 64] on span "20 %" at bounding box center [232, 67] width 9 height 6
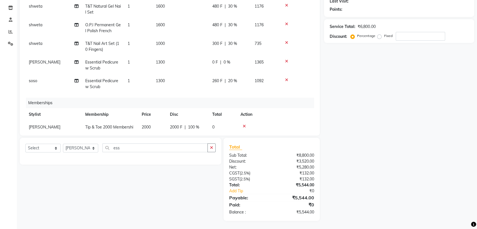
select select "92858"
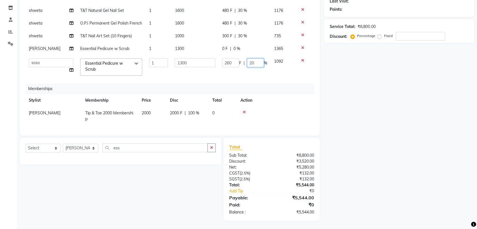
click at [251, 58] on input "20" at bounding box center [255, 62] width 17 height 9
type input "2"
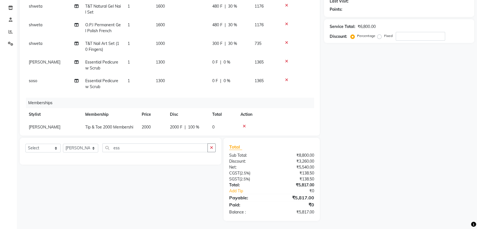
click at [284, 72] on tbody "shweta T&T Natural Gel Nail Set 1 1600 480 F | 30 % 1176 shweta O.P.I Permanent…" at bounding box center [169, 46] width 289 height 93
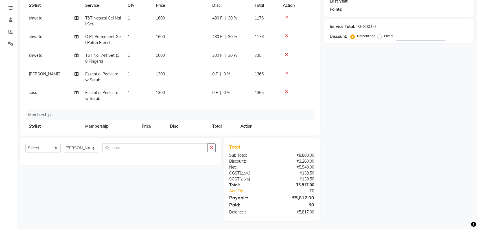
click at [231, 18] on span "30 %" at bounding box center [232, 18] width 9 height 6
select select "87938"
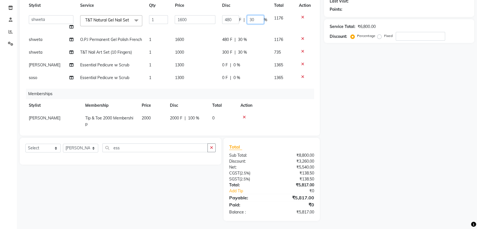
click at [249, 19] on input "30" at bounding box center [255, 19] width 17 height 9
type input "3"
click at [236, 39] on td "480 F | 30 %" at bounding box center [245, 39] width 52 height 13
select select "87938"
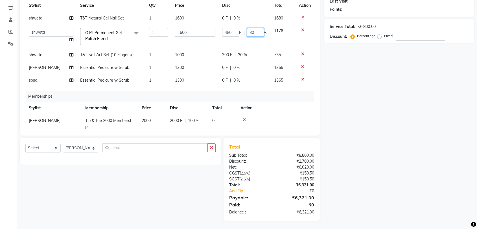
click at [248, 32] on input "30" at bounding box center [255, 32] width 17 height 9
type input "3"
click at [238, 53] on span "30 %" at bounding box center [242, 55] width 9 height 6
select select "87938"
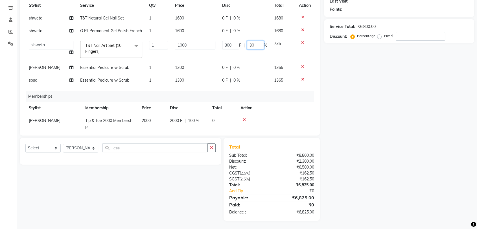
click at [251, 43] on input "30" at bounding box center [255, 45] width 17 height 9
type input "3"
click at [254, 94] on div "Services Stylist Service Qty Price Disc Total Action shweta T&T Natural Gel Nai…" at bounding box center [169, 59] width 289 height 141
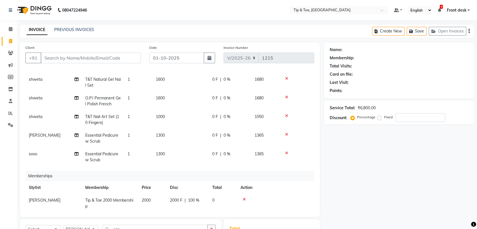
scroll to position [31, 0]
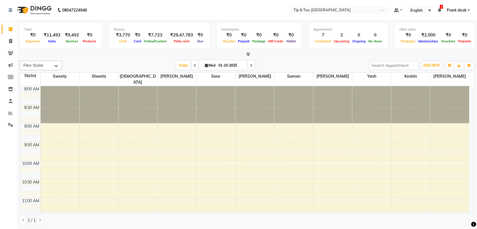
click at [252, 69] on span at bounding box center [251, 65] width 7 height 9
type input "02-10-2025"
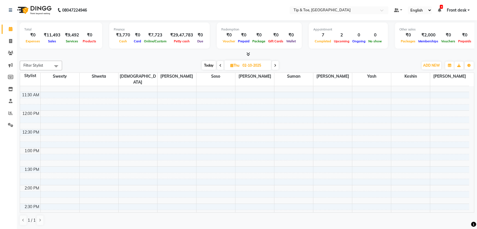
scroll to position [99, 0]
click at [367, 134] on div "8:00 AM 8:30 AM 9:00 AM 9:30 AM 10:00 AM 10:30 AM 11:00 AM 11:30 AM 12:00 PM 12…" at bounding box center [244, 230] width 449 height 484
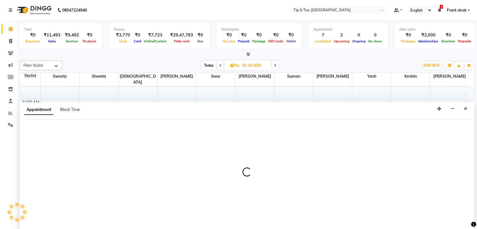
scroll to position [0, 0]
select select "68799"
select select "720"
select select "tentative"
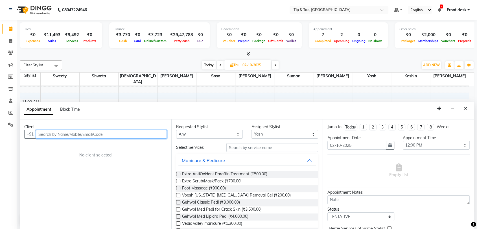
click at [93, 135] on input "text" at bounding box center [101, 134] width 131 height 9
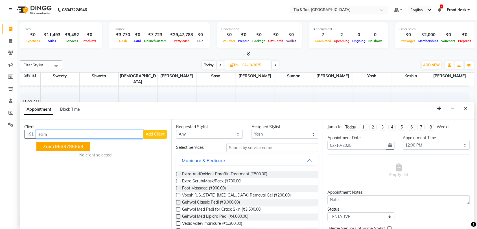
click at [64, 148] on ngb-highlight "9633786868" at bounding box center [69, 147] width 28 height 6
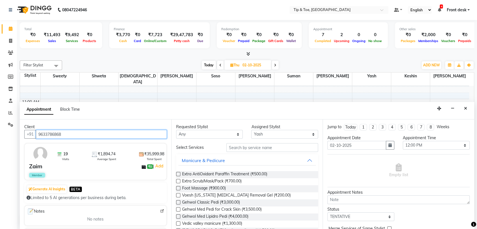
type input "9633786868"
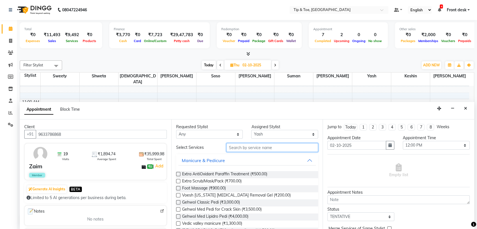
click at [260, 150] on input "text" at bounding box center [273, 147] width 92 height 9
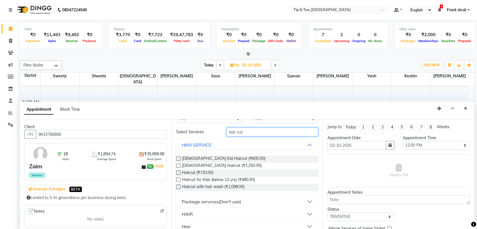
scroll to position [23, 0]
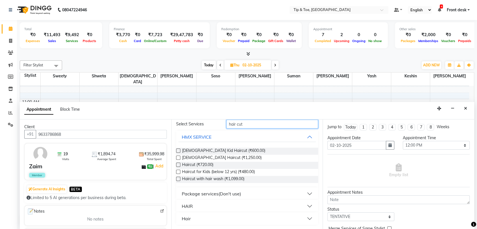
type input "hair cut"
click at [303, 204] on button "HAIR" at bounding box center [248, 206] width 138 height 10
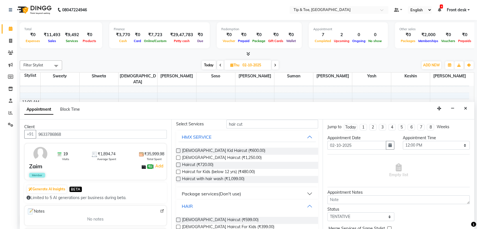
scroll to position [47, 0]
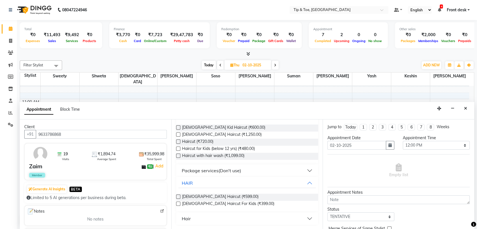
click at [178, 197] on label at bounding box center [178, 197] width 4 height 4
click at [178, 197] on input "checkbox" at bounding box center [178, 197] width 4 height 4
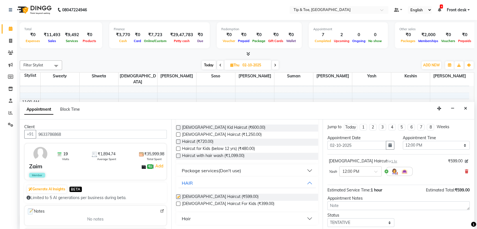
checkbox input "false"
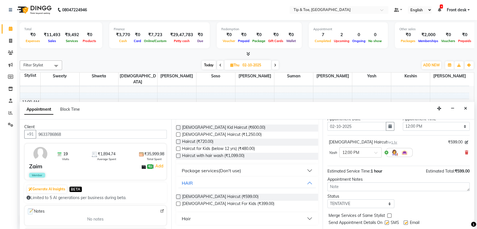
scroll to position [33, 0]
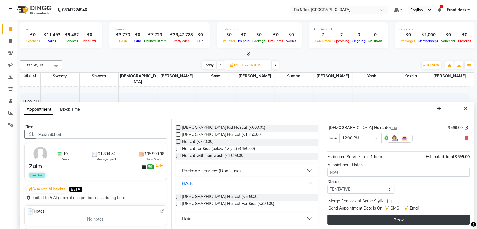
click at [414, 219] on button "Book" at bounding box center [399, 220] width 142 height 10
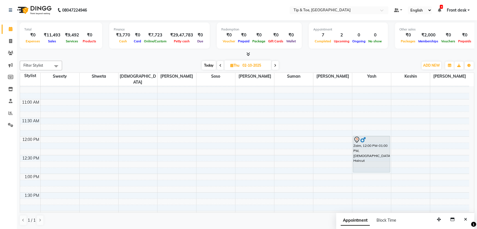
scroll to position [0, 0]
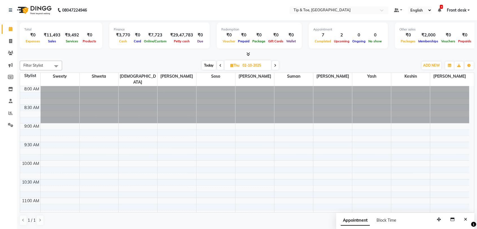
click at [206, 66] on span "Today" at bounding box center [209, 65] width 14 height 9
type input "01-10-2025"
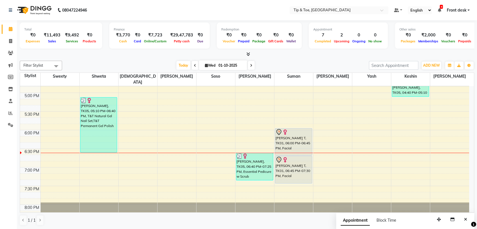
scroll to position [318, 0]
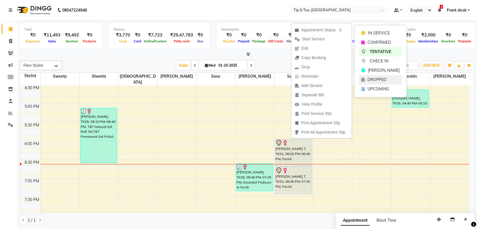
click at [373, 80] on span "DROPPED" at bounding box center [377, 80] width 19 height 6
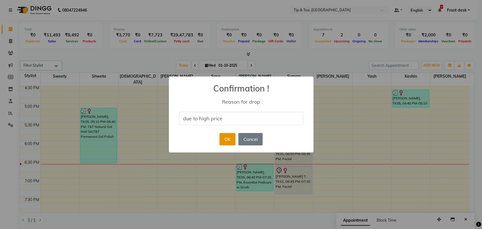
type input "due to high price"
click at [230, 138] on button "OK" at bounding box center [227, 139] width 16 height 12
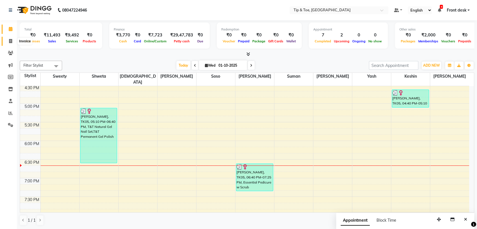
click at [14, 43] on span at bounding box center [11, 41] width 10 height 6
select select "service"
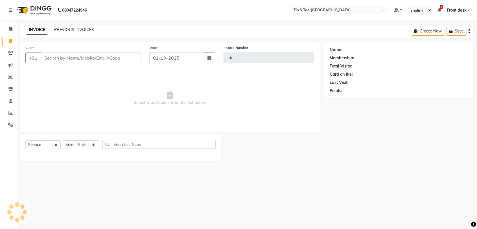
type input "1215"
select select "5942"
click at [74, 29] on link "PREVIOUS INVOICES" at bounding box center [74, 29] width 40 height 5
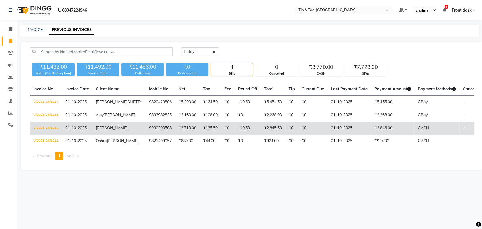
click at [80, 130] on span "01-10-2025" at bounding box center [75, 127] width 21 height 5
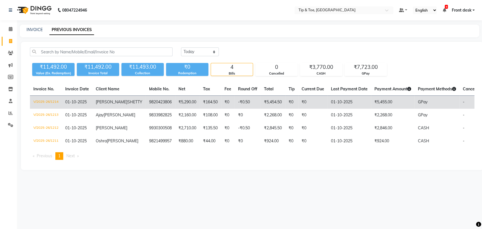
click at [78, 103] on span "01-10-2025" at bounding box center [75, 101] width 21 height 5
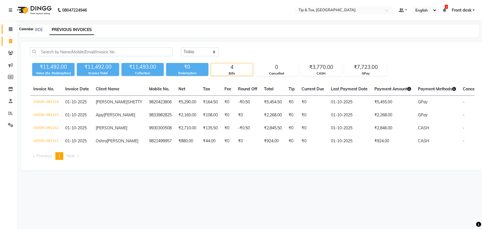
click at [9, 26] on span at bounding box center [11, 29] width 10 height 6
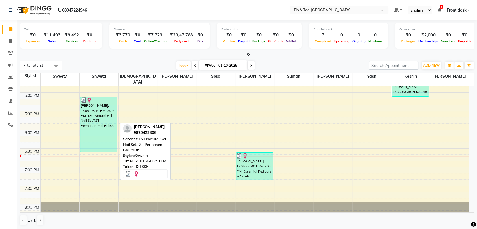
scroll to position [318, 0]
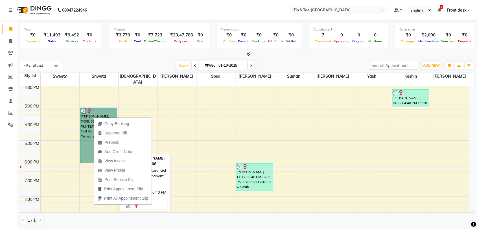
click at [100, 109] on link "[PERSON_NAME], TK05, 05:10 PM-06:40 PM, T&T Natural Gel Nail Set,T&T Permanent …" at bounding box center [98, 135] width 37 height 55
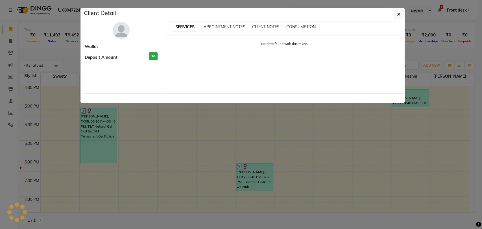
select select "3"
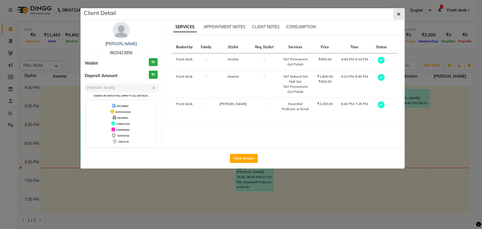
click at [399, 14] on icon "button" at bounding box center [398, 14] width 3 height 5
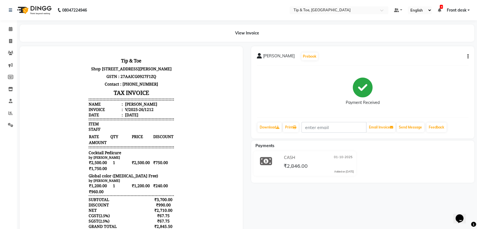
click at [130, 107] on div "[PERSON_NAME]" at bounding box center [140, 103] width 33 height 5
click at [129, 107] on div "[PERSON_NAME]" at bounding box center [140, 103] width 33 height 5
copy div "[PERSON_NAME]"
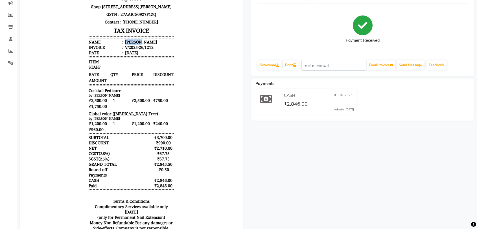
scroll to position [63, 0]
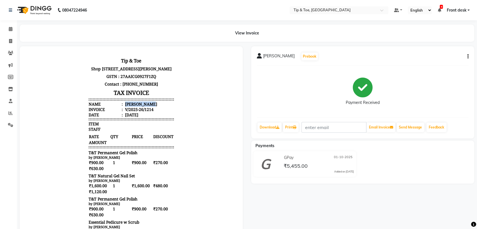
drag, startPoint x: 120, startPoint y: 116, endPoint x: 148, endPoint y: 116, distance: 28.3
click at [148, 107] on div "PAYAL SHETTY" at bounding box center [140, 103] width 33 height 5
copy div "PAYAL SHETTY"
drag, startPoint x: 84, startPoint y: 160, endPoint x: 134, endPoint y: 160, distance: 50.0
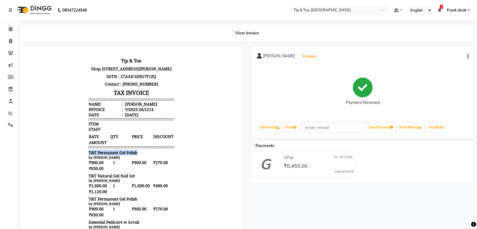
click at [134, 160] on div "Tip & Toe Shop No.9 Ground Floor,SHREE RAMESHWAR TOWER -A,Shimpoli Road, Boriva…" at bounding box center [131, 216] width 90 height 325
copy span "T&T Permanent Gel Polish"
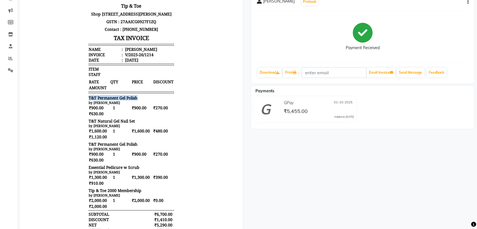
scroll to position [63, 0]
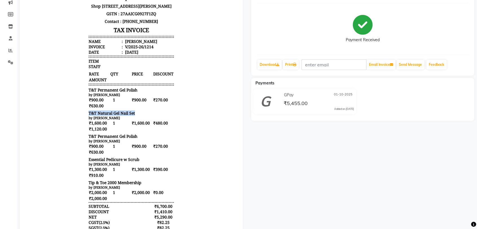
drag, startPoint x: 84, startPoint y: 122, endPoint x: 130, endPoint y: 121, distance: 46.6
click at [130, 121] on div "Tip & Toe Shop No.9 Ground Floor,SHREE RAMESHWAR TOWER -A,Shimpoli Road, Boriva…" at bounding box center [131, 154] width 90 height 325
copy span "T&T Natural Gel Nail Set"
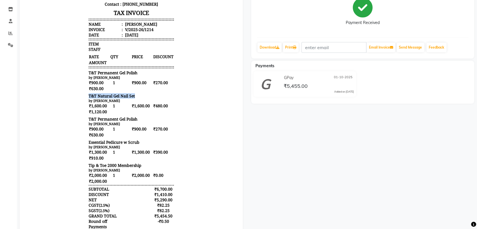
scroll to position [94, 0]
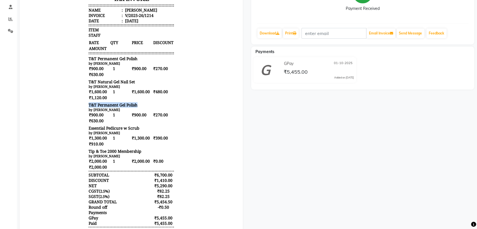
drag, startPoint x: 84, startPoint y: 115, endPoint x: 136, endPoint y: 110, distance: 51.9
click at [136, 110] on div "Tip & Toe Shop No.9 Ground Floor,SHREE RAMESHWAR TOWER -A,Shimpoli Road, Boriva…" at bounding box center [131, 122] width 90 height 325
copy span "T&T Permanent Gel Polish"
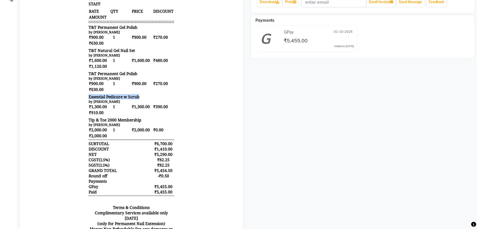
drag, startPoint x: 83, startPoint y: 107, endPoint x: 136, endPoint y: 109, distance: 52.3
click at [136, 109] on div "Tip & Toe Shop No.9 Ground Floor,SHREE RAMESHWAR TOWER -A,Shimpoli Road, Boriva…" at bounding box center [131, 91] width 90 height 325
copy span "Essential Pedicure w Scrub"
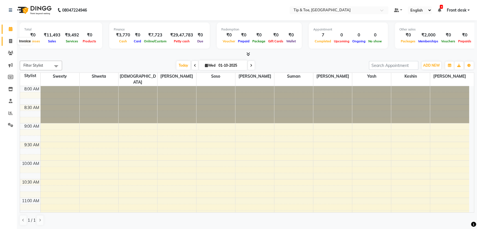
click at [10, 43] on span at bounding box center [11, 41] width 10 height 6
select select "5942"
select select "service"
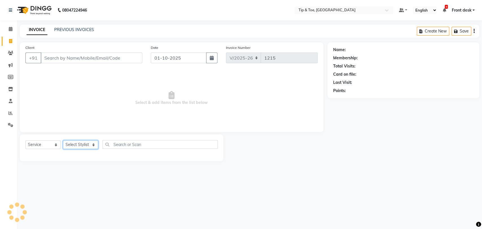
click at [77, 148] on select "Select Stylist [PERSON_NAME] Front desk [PERSON_NAME] [PERSON_NAME] [PERSON_NAM…" at bounding box center [80, 144] width 35 height 9
select select "92075"
click at [63, 140] on select "Select Stylist [PERSON_NAME] Front desk [PERSON_NAME] [PERSON_NAME] [PERSON_NAM…" at bounding box center [80, 144] width 35 height 9
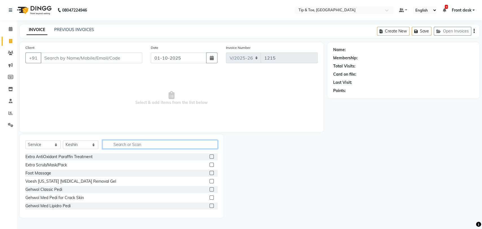
click at [135, 141] on input "text" at bounding box center [160, 144] width 115 height 9
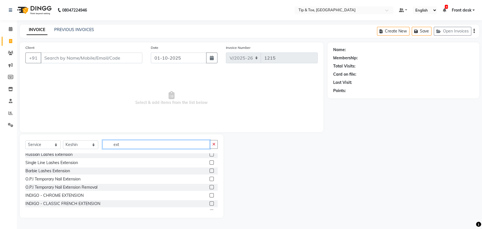
scroll to position [50, 0]
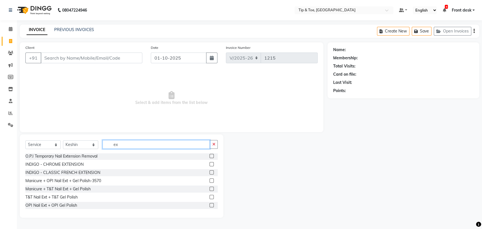
type input "e"
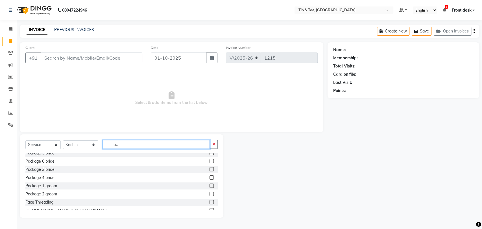
scroll to position [260, 0]
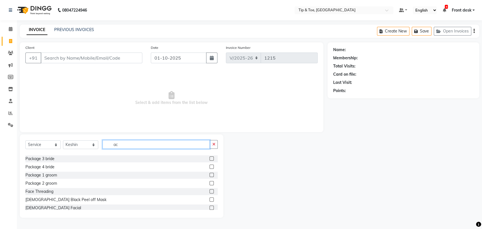
click at [133, 145] on input "ac" at bounding box center [156, 144] width 107 height 9
type input "a"
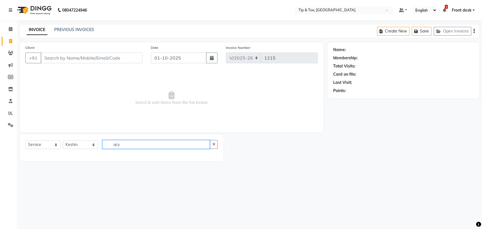
scroll to position [0, 0]
type input "a"
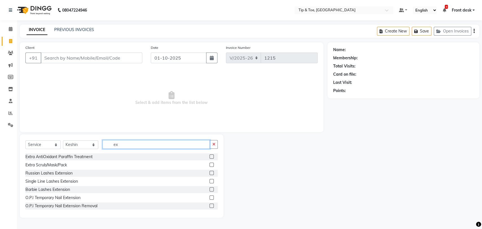
type input "e"
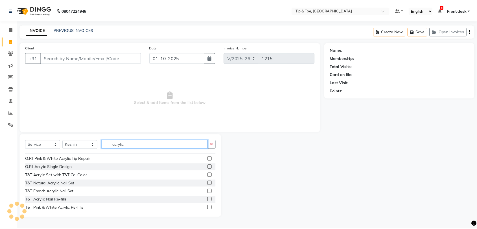
scroll to position [140, 0]
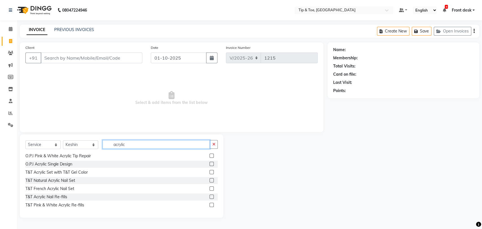
type input "acrylic"
click at [210, 172] on label at bounding box center [212, 172] width 4 height 4
click at [210, 172] on input "checkbox" at bounding box center [212, 173] width 4 height 4
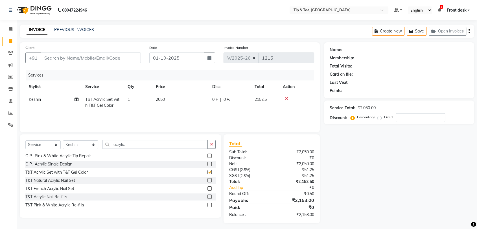
checkbox input "false"
click at [130, 147] on input "acrylic" at bounding box center [155, 144] width 105 height 9
type input "a"
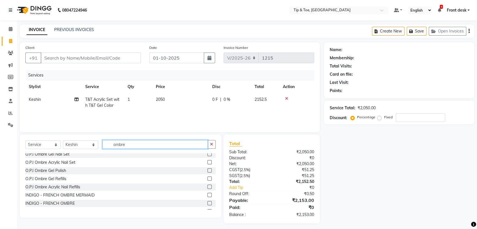
scroll to position [0, 0]
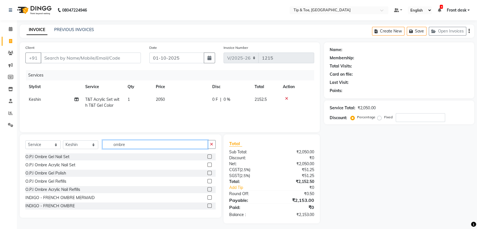
type input "ombre"
click at [208, 173] on label at bounding box center [210, 173] width 4 height 4
click at [208, 173] on input "checkbox" at bounding box center [210, 173] width 4 height 4
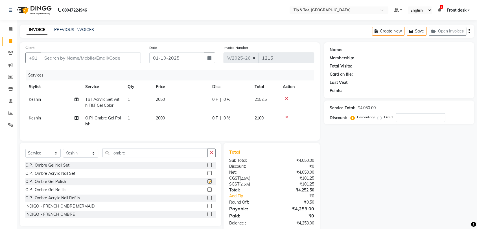
checkbox input "false"
click at [100, 59] on input "Client" at bounding box center [91, 58] width 100 height 11
type input "8"
type input "0"
type input "8452011117"
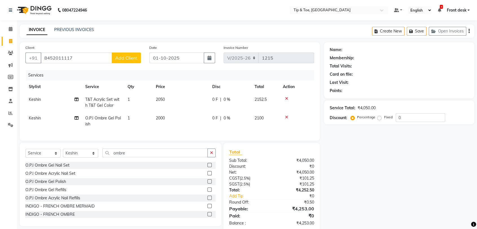
click at [130, 56] on span "Add Client" at bounding box center [126, 58] width 22 height 6
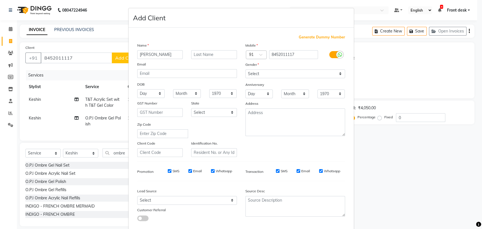
type input "[PERSON_NAME]"
click at [268, 74] on select "Select [DEMOGRAPHIC_DATA] [DEMOGRAPHIC_DATA] Other Prefer Not To Say" at bounding box center [295, 73] width 100 height 9
select select "[DEMOGRAPHIC_DATA]"
click at [245, 69] on select "Select [DEMOGRAPHIC_DATA] [DEMOGRAPHIC_DATA] Other Prefer Not To Say" at bounding box center [295, 73] width 100 height 9
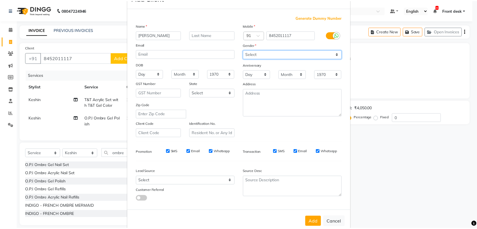
scroll to position [31, 0]
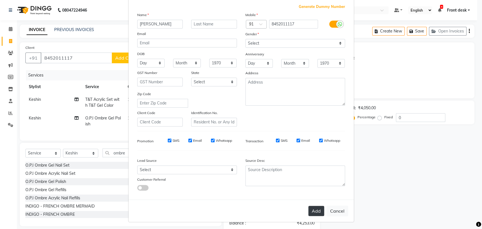
click at [312, 208] on button "Add" at bounding box center [316, 211] width 16 height 10
select select
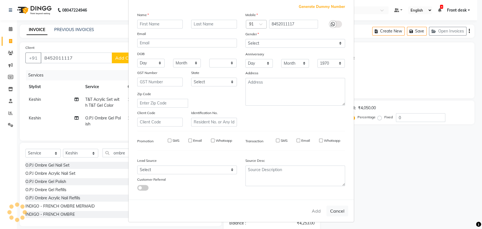
select select
checkbox input "false"
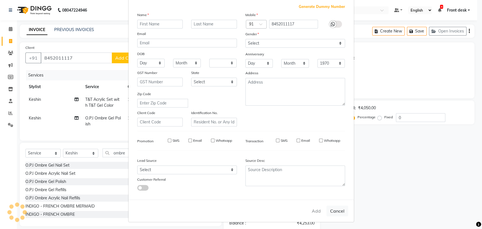
checkbox input "false"
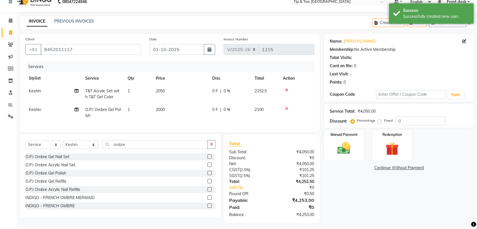
scroll to position [16, 0]
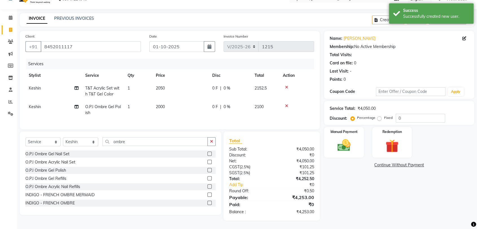
click at [226, 85] on span "0 %" at bounding box center [227, 88] width 7 height 6
select select "92075"
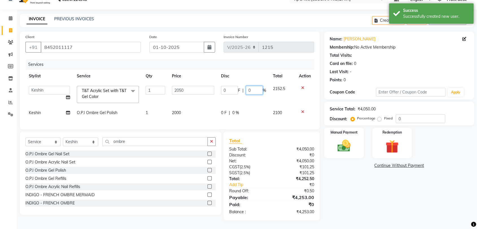
click at [251, 88] on input "0" at bounding box center [254, 90] width 17 height 9
type input "030"
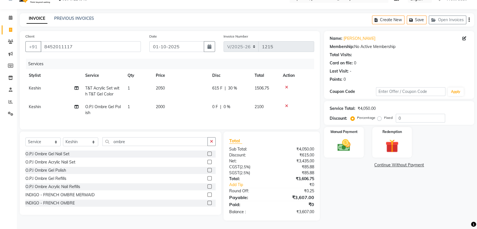
click at [233, 107] on td "0 F | 0 %" at bounding box center [230, 110] width 42 height 19
select select "92075"
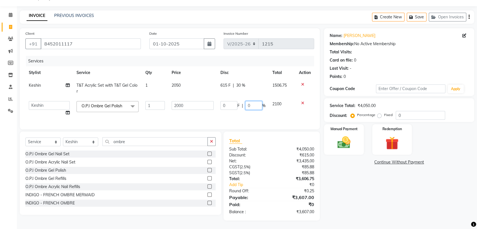
click at [251, 103] on input "0" at bounding box center [253, 105] width 17 height 9
type input "030"
click at [260, 64] on div "Services" at bounding box center [172, 61] width 293 height 10
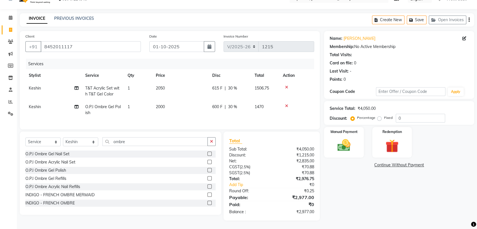
scroll to position [16, 0]
click at [348, 138] on img at bounding box center [344, 146] width 22 height 16
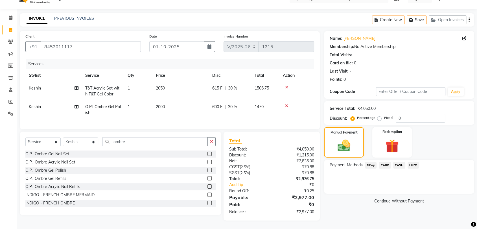
click at [371, 162] on span "GPay" at bounding box center [371, 165] width 12 height 6
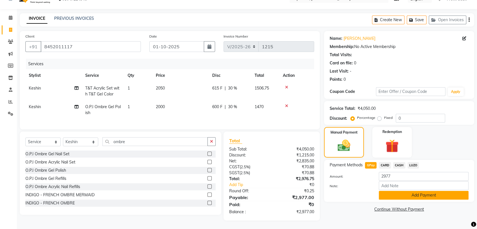
click at [394, 191] on button "Add Payment" at bounding box center [424, 195] width 90 height 9
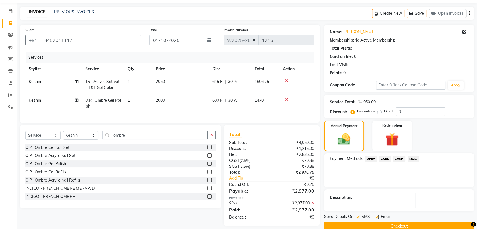
scroll to position [28, 0]
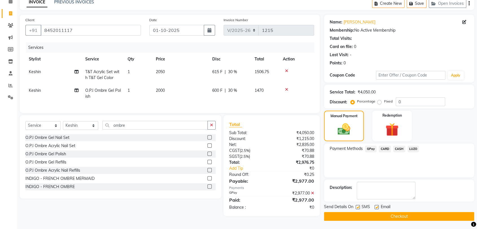
click at [394, 217] on button "Checkout" at bounding box center [399, 216] width 150 height 9
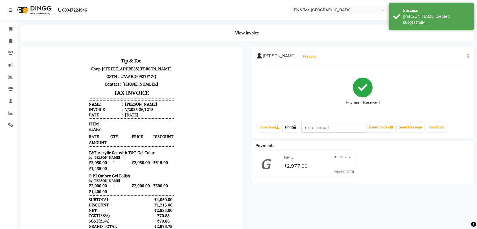
click at [290, 127] on link "Print" at bounding box center [291, 128] width 16 height 10
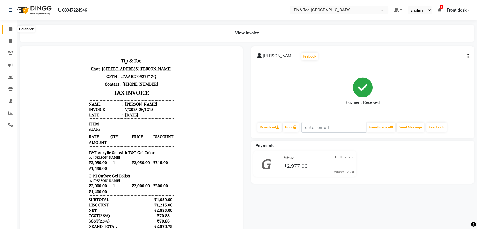
click at [9, 30] on icon at bounding box center [11, 29] width 4 height 4
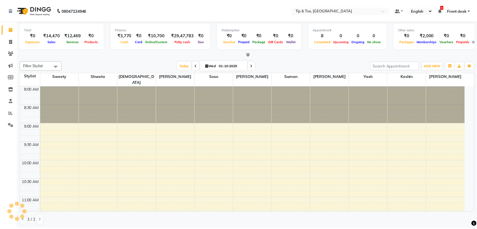
scroll to position [339, 0]
